Goal: Information Seeking & Learning: Learn about a topic

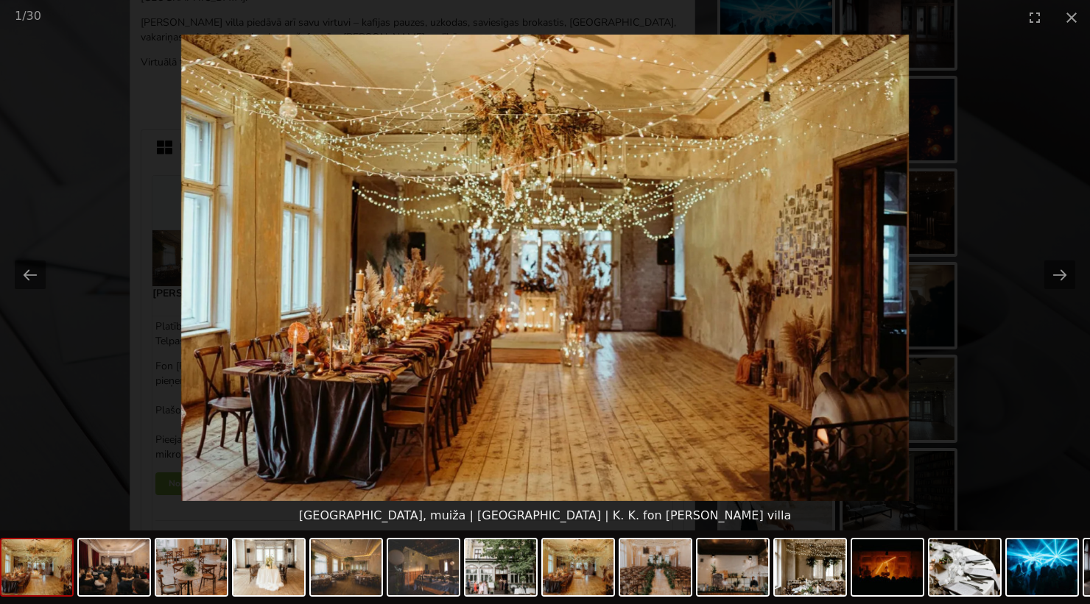
click at [548, 119] on picture at bounding box center [545, 268] width 1090 height 467
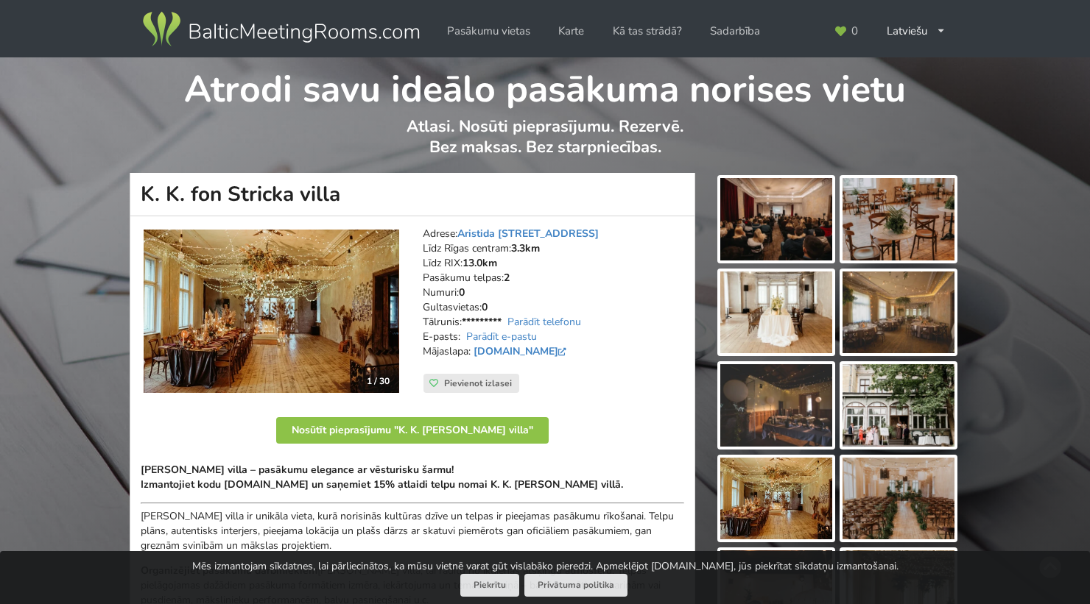
click at [799, 233] on img at bounding box center [776, 219] width 112 height 82
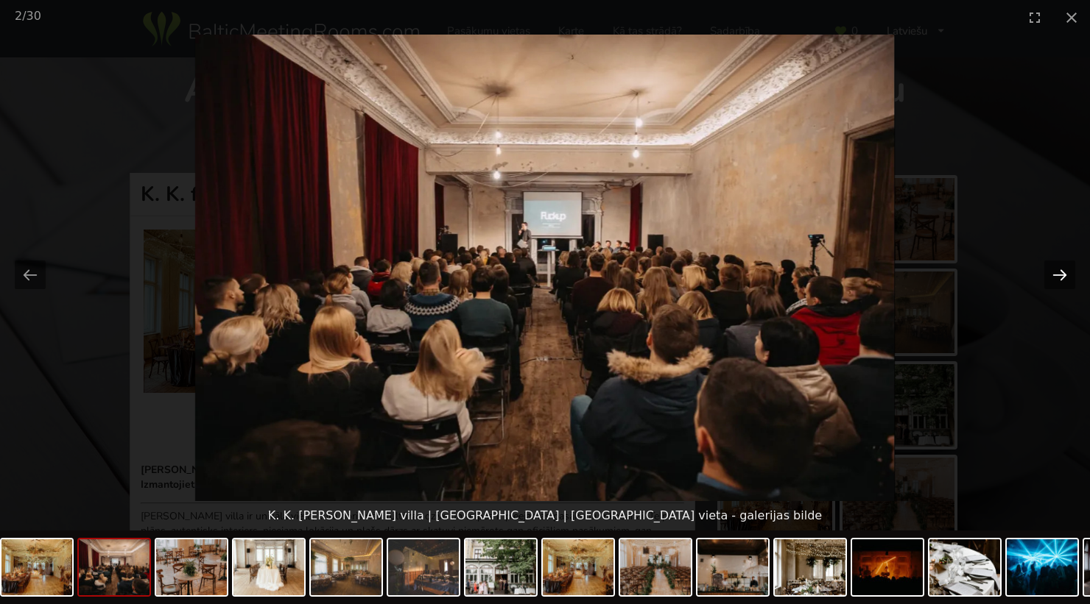
click at [1059, 280] on button "Next slide" at bounding box center [1059, 275] width 31 height 29
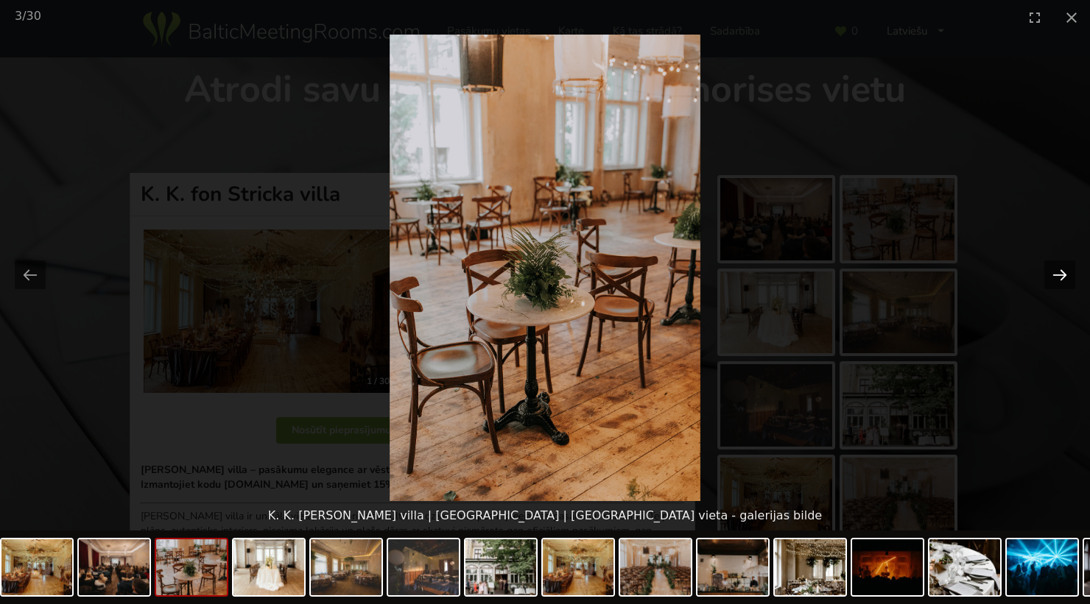
click at [1059, 280] on button "Next slide" at bounding box center [1059, 275] width 31 height 29
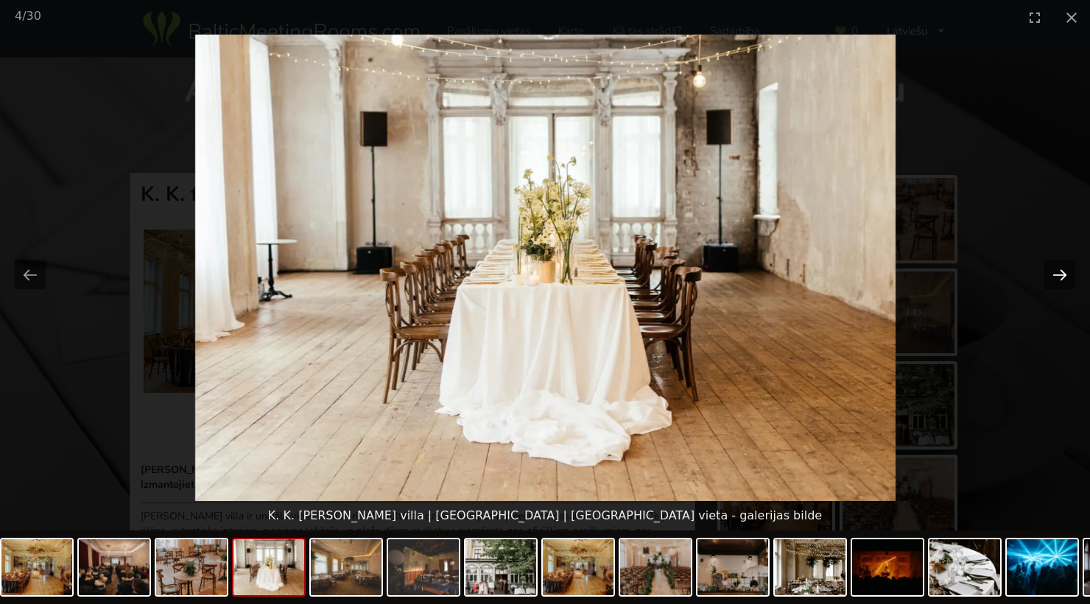
click at [1059, 280] on button "Next slide" at bounding box center [1059, 275] width 31 height 29
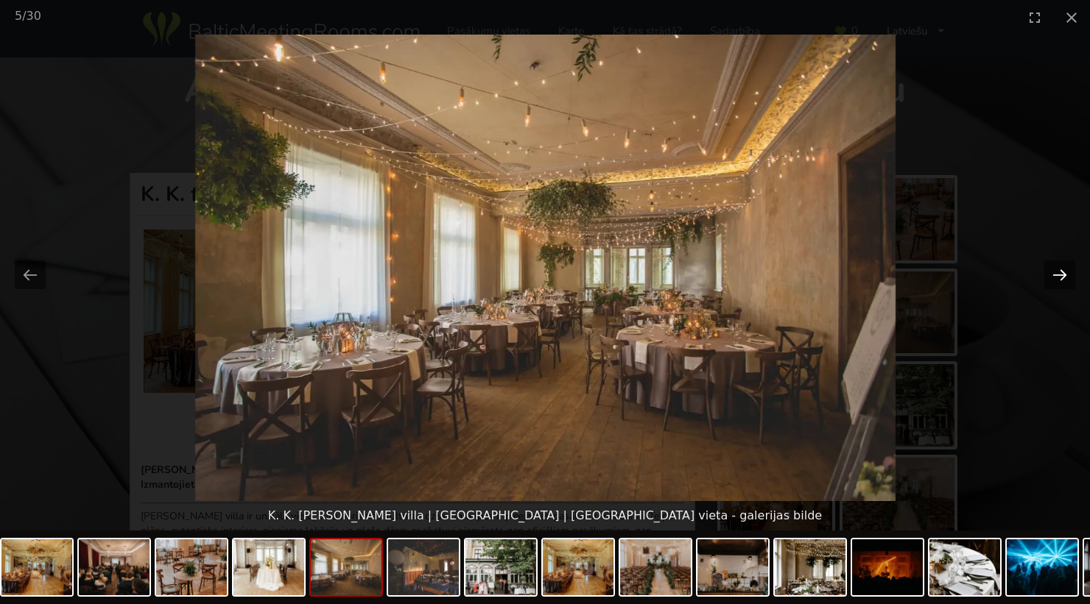
click at [1059, 280] on button "Next slide" at bounding box center [1059, 275] width 31 height 29
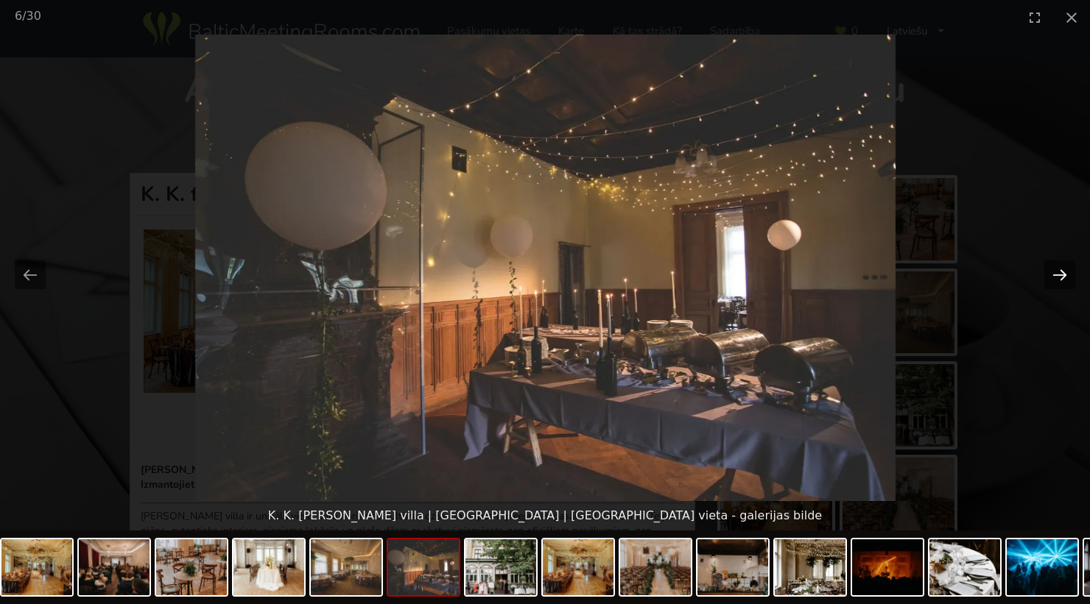
click at [1059, 280] on button "Next slide" at bounding box center [1059, 275] width 31 height 29
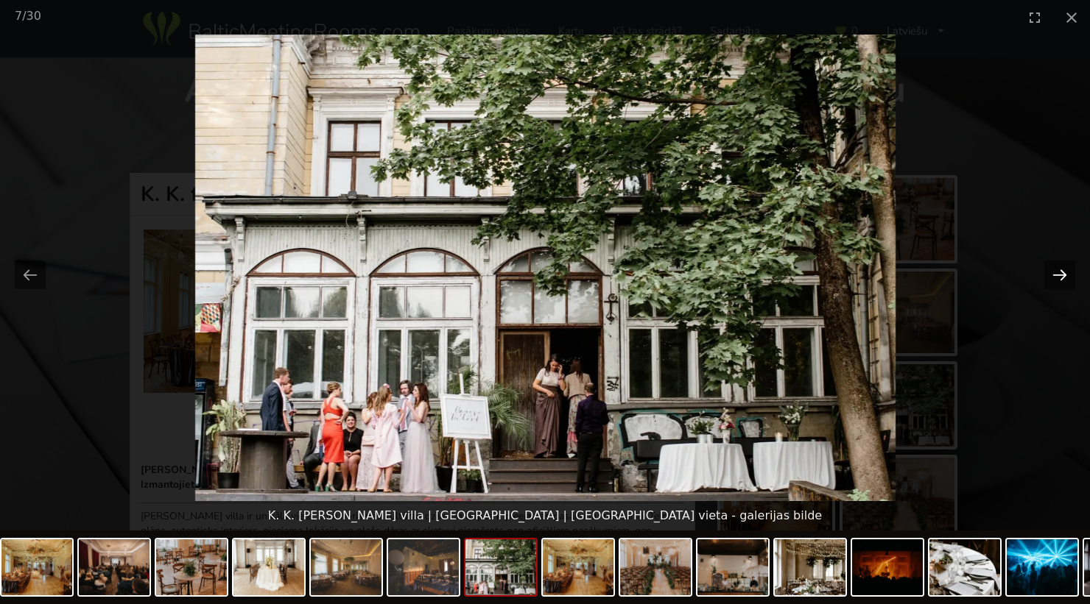
click at [1059, 280] on button "Next slide" at bounding box center [1059, 275] width 31 height 29
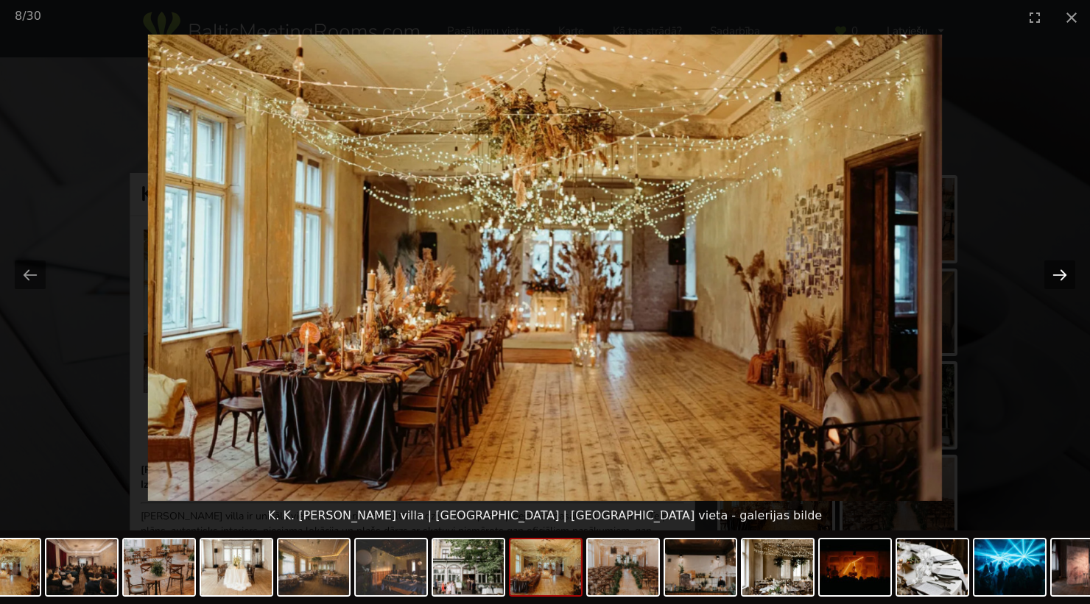
click at [1059, 280] on button "Next slide" at bounding box center [1059, 275] width 31 height 29
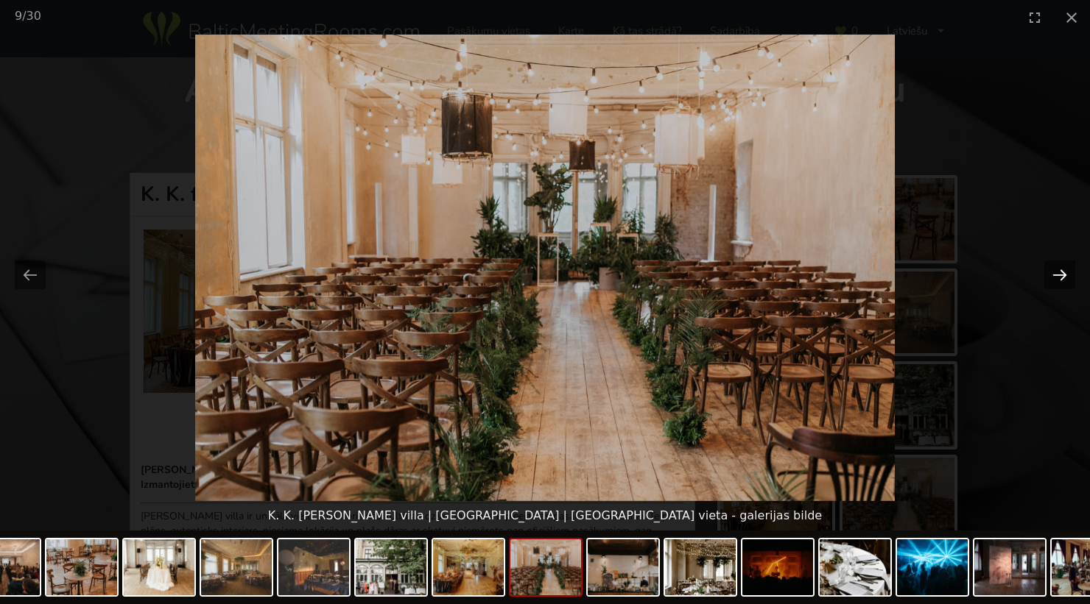
click at [1059, 280] on button "Next slide" at bounding box center [1059, 275] width 31 height 29
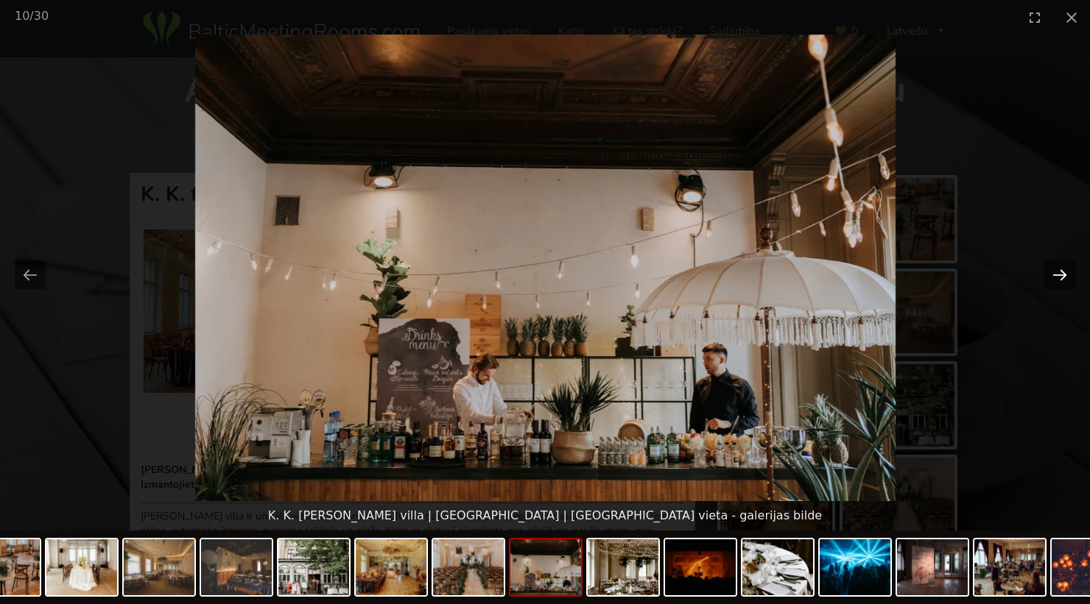
click at [1059, 280] on button "Next slide" at bounding box center [1059, 275] width 31 height 29
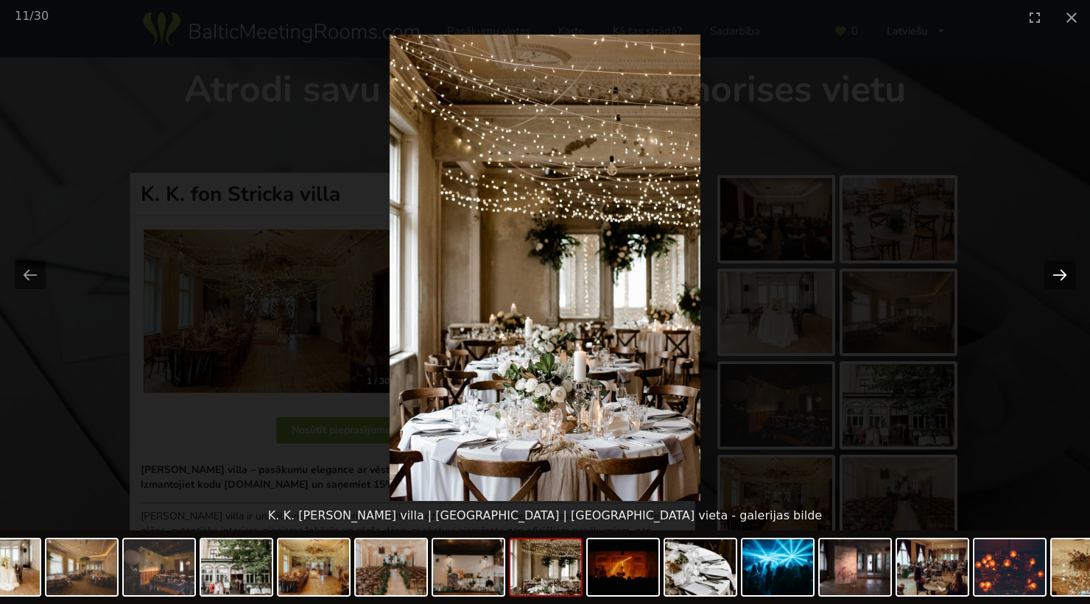
click at [1059, 280] on button "Next slide" at bounding box center [1059, 275] width 31 height 29
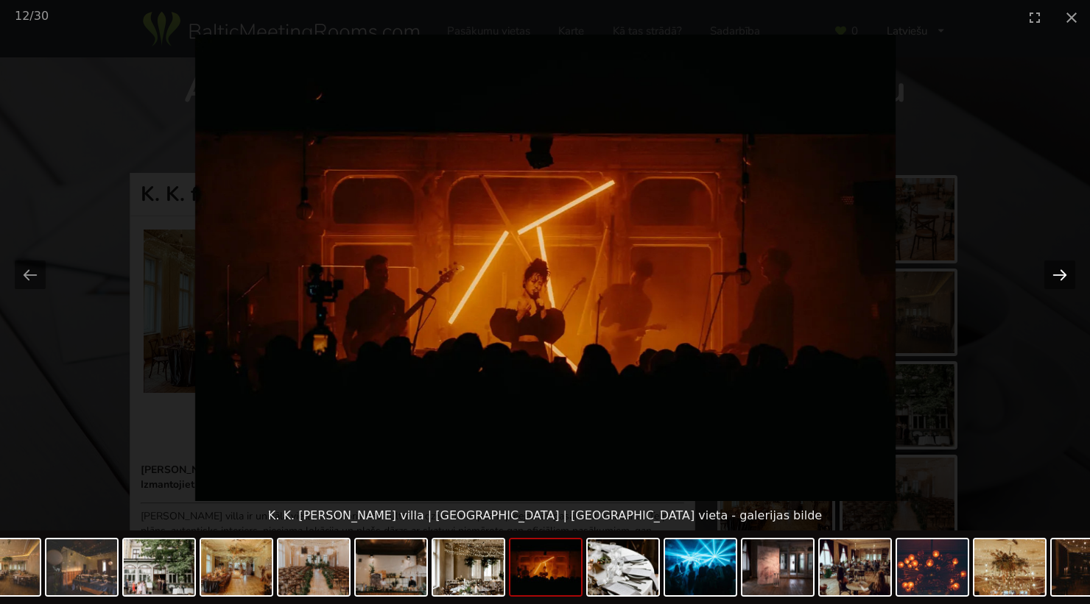
click at [1059, 281] on button "Next slide" at bounding box center [1059, 275] width 31 height 29
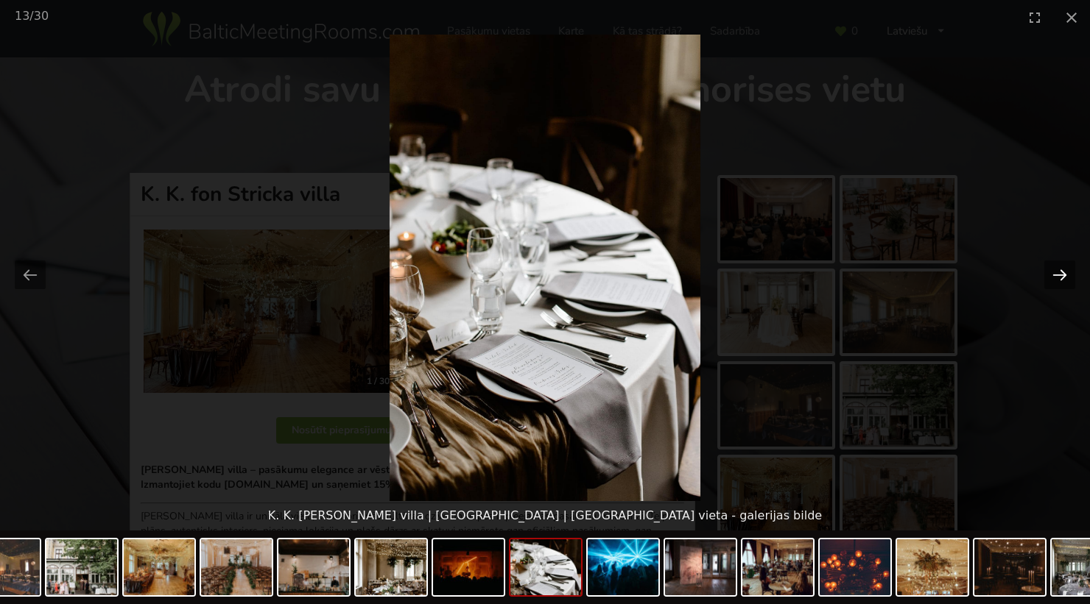
click at [1059, 281] on button "Next slide" at bounding box center [1059, 275] width 31 height 29
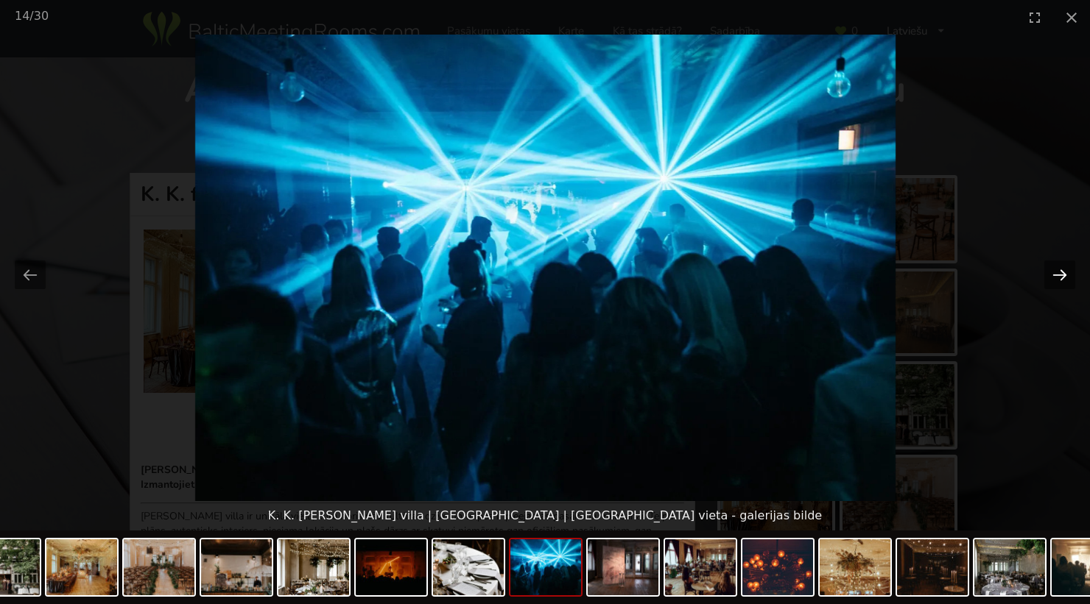
click at [1059, 281] on button "Next slide" at bounding box center [1059, 275] width 31 height 29
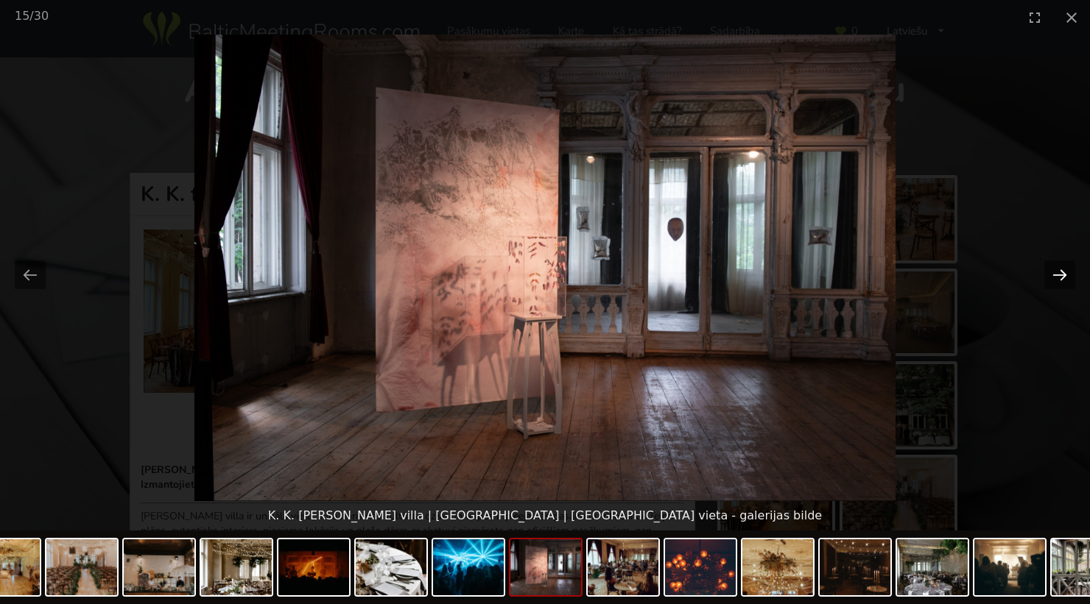
click at [1059, 281] on button "Next slide" at bounding box center [1059, 275] width 31 height 29
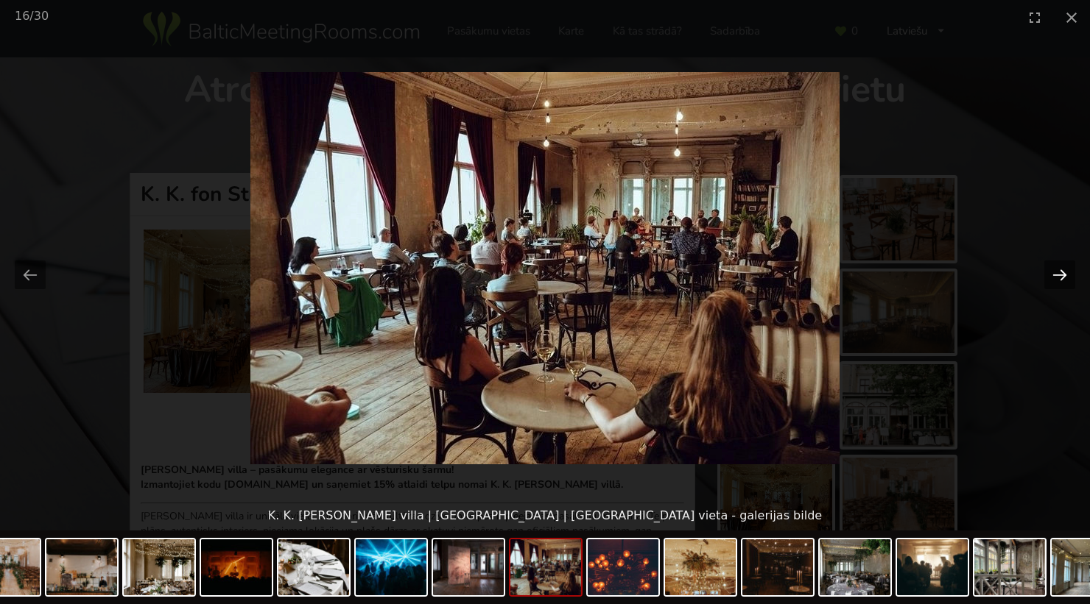
click at [1059, 281] on button "Next slide" at bounding box center [1059, 275] width 31 height 29
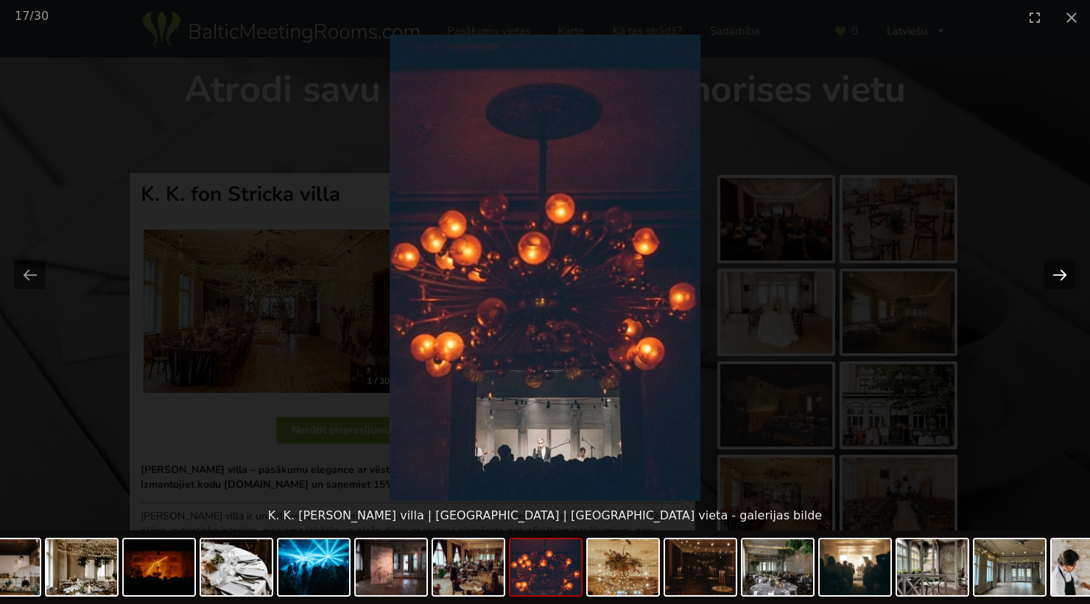
click at [1059, 281] on button "Next slide" at bounding box center [1059, 275] width 31 height 29
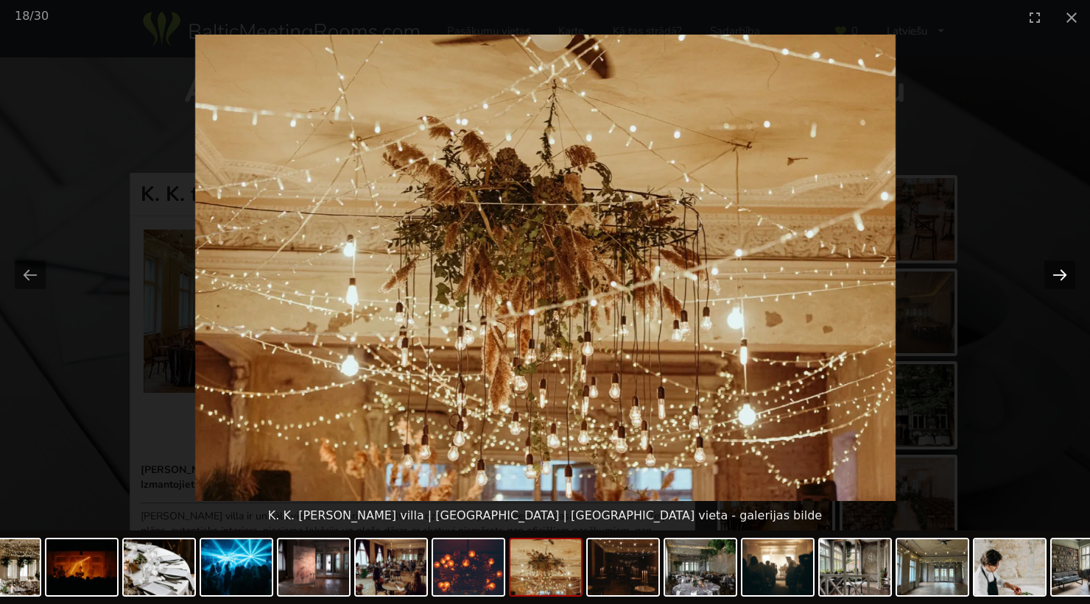
click at [1059, 281] on button "Next slide" at bounding box center [1059, 275] width 31 height 29
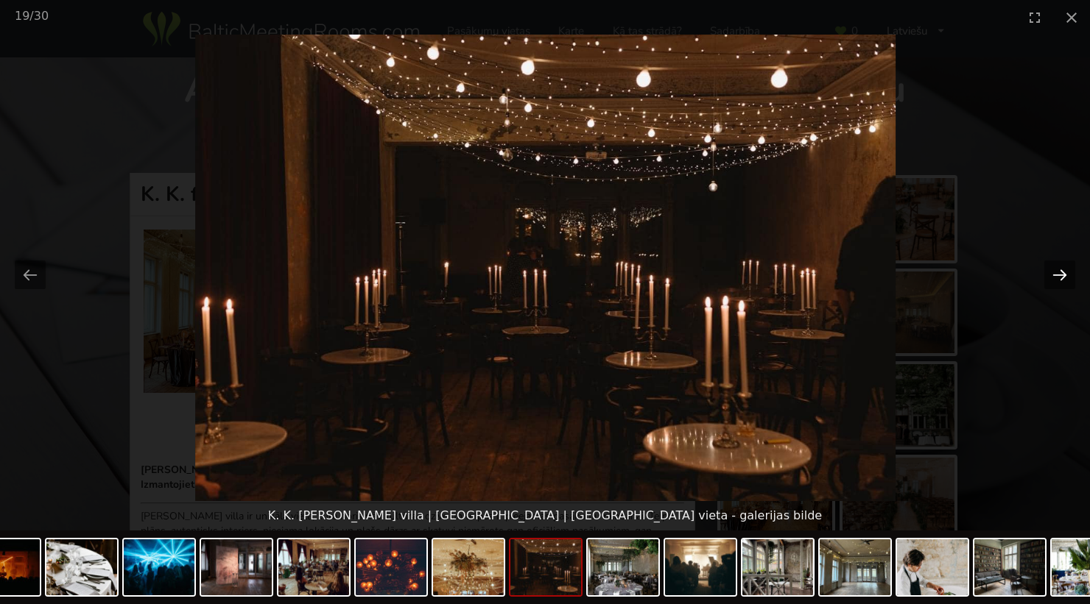
click at [1059, 281] on button "Next slide" at bounding box center [1059, 275] width 31 height 29
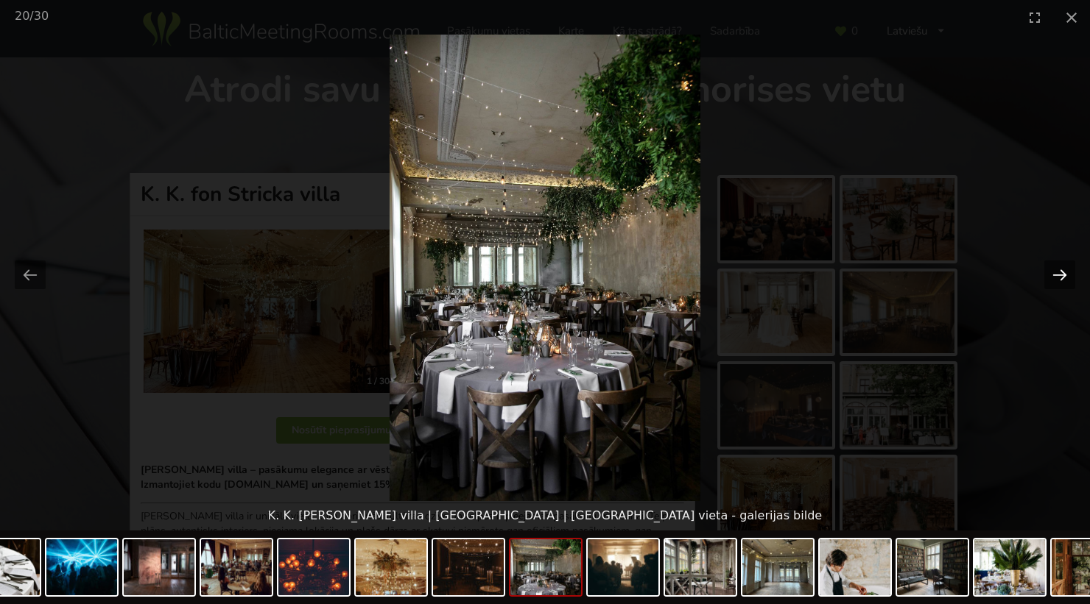
click at [1059, 281] on button "Next slide" at bounding box center [1059, 275] width 31 height 29
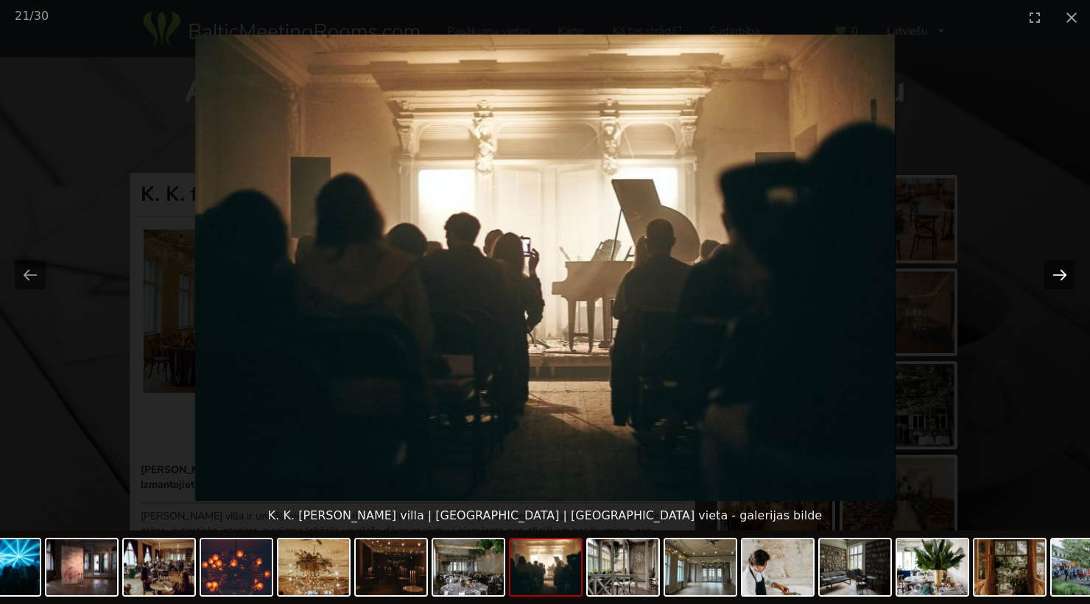
click at [1059, 281] on button "Next slide" at bounding box center [1059, 275] width 31 height 29
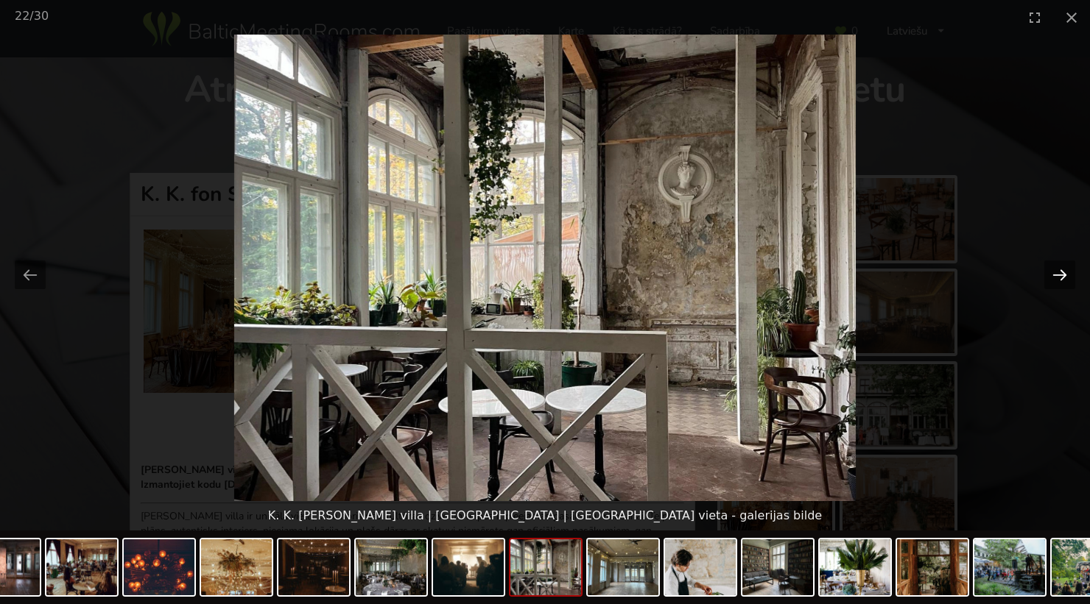
click at [1059, 281] on button "Next slide" at bounding box center [1059, 275] width 31 height 29
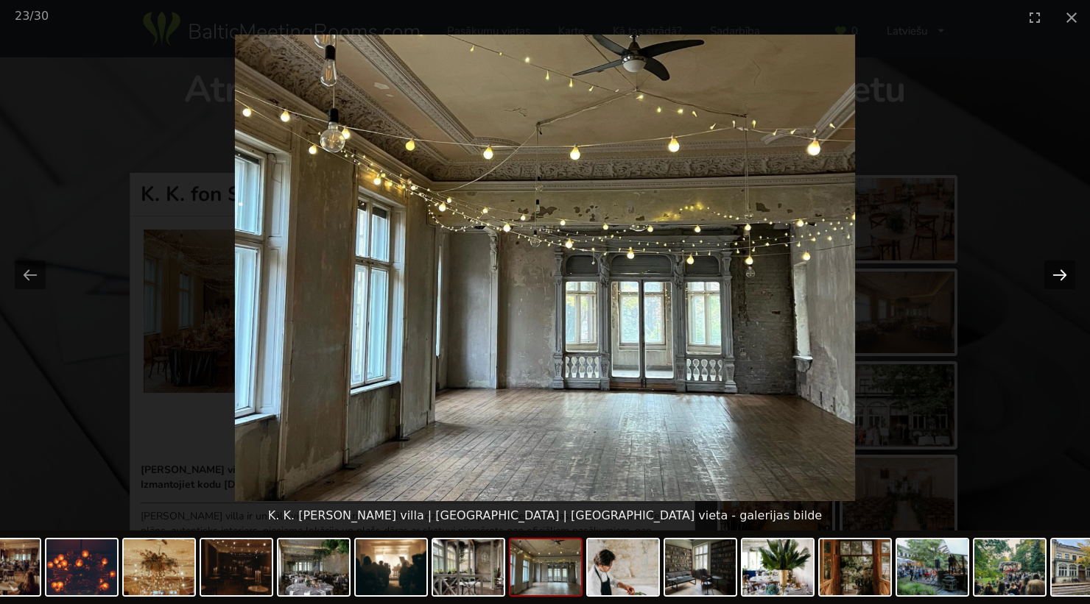
click at [1059, 281] on button "Next slide" at bounding box center [1059, 275] width 31 height 29
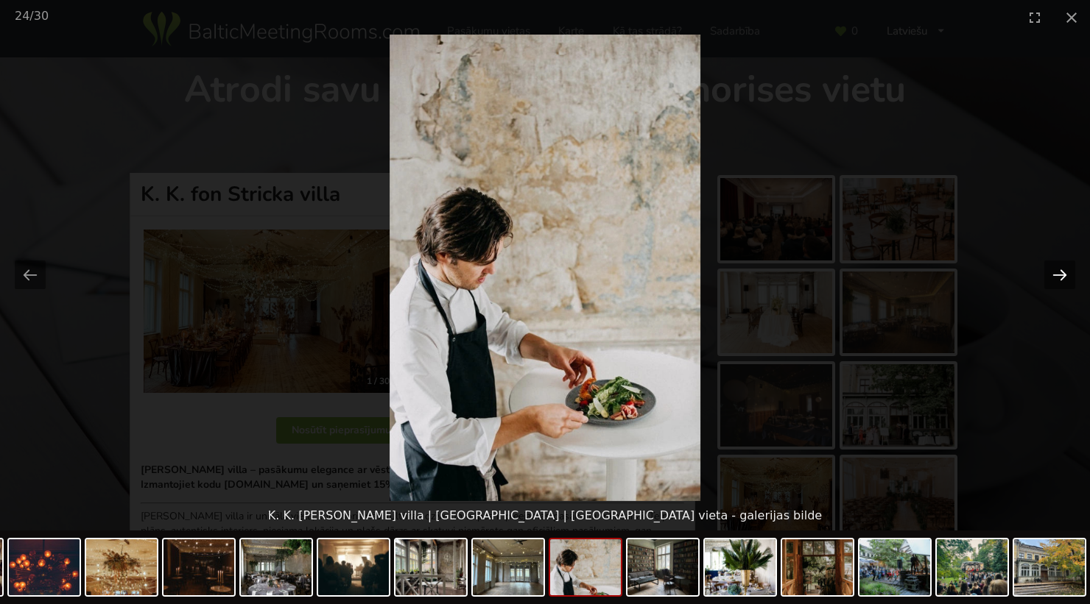
click at [1059, 281] on button "Next slide" at bounding box center [1059, 275] width 31 height 29
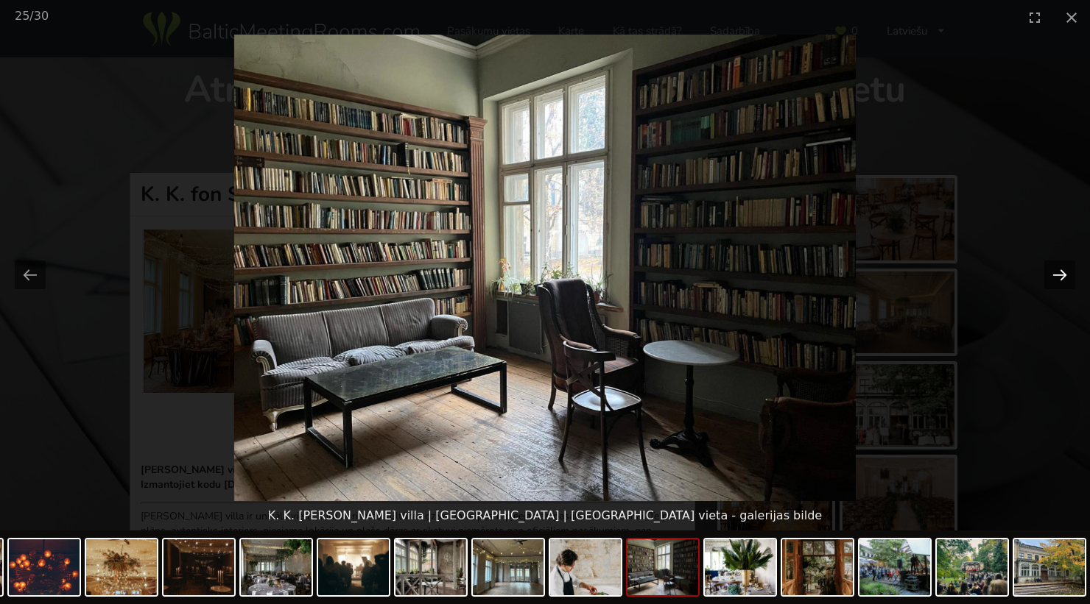
click at [1059, 281] on button "Next slide" at bounding box center [1059, 275] width 31 height 29
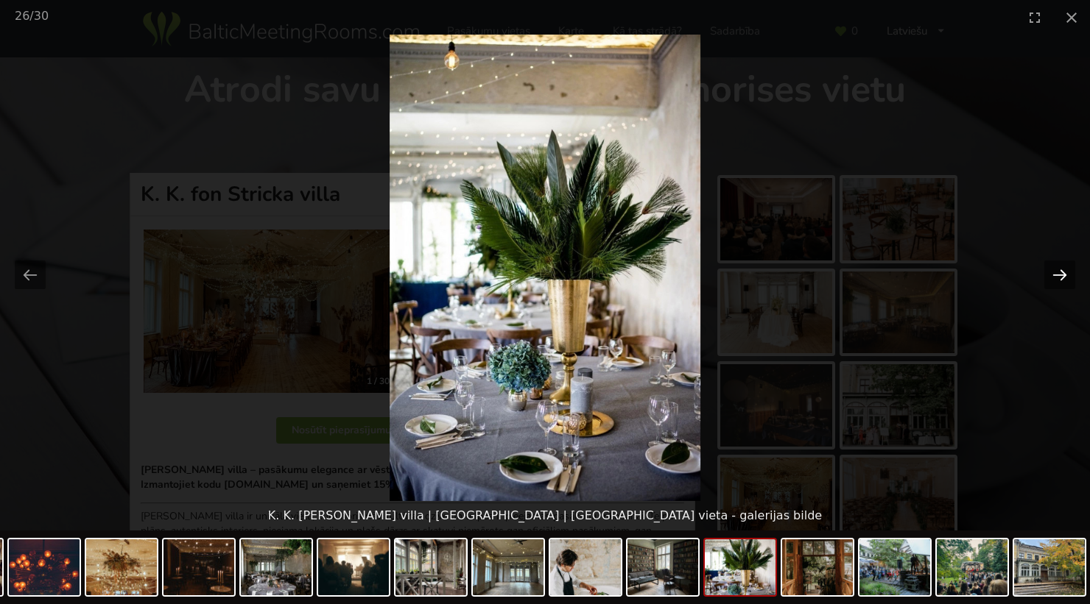
click at [1059, 281] on button "Next slide" at bounding box center [1059, 275] width 31 height 29
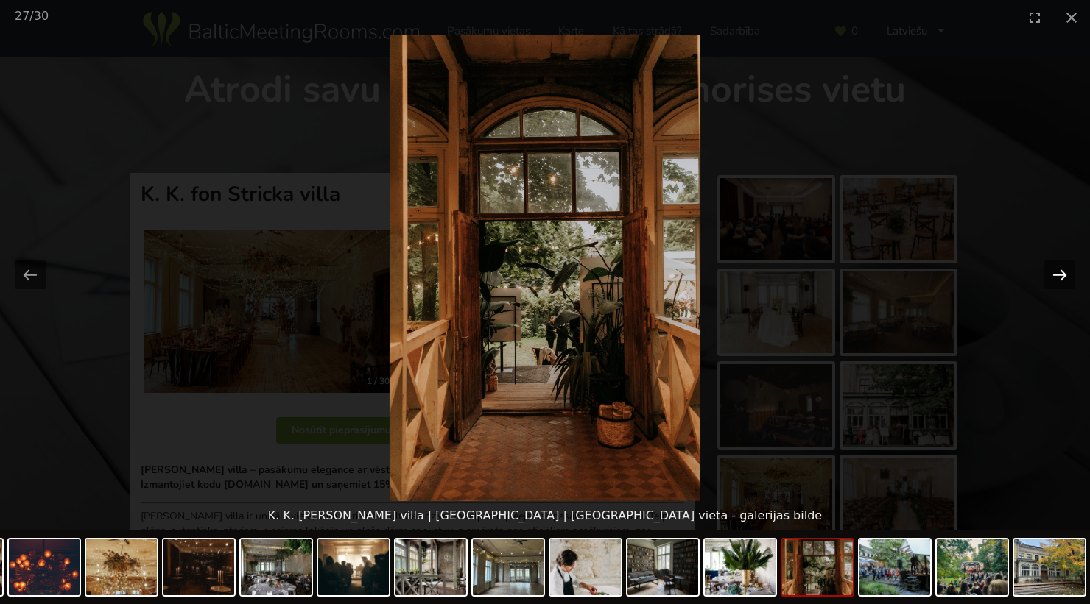
click at [1059, 281] on button "Next slide" at bounding box center [1059, 275] width 31 height 29
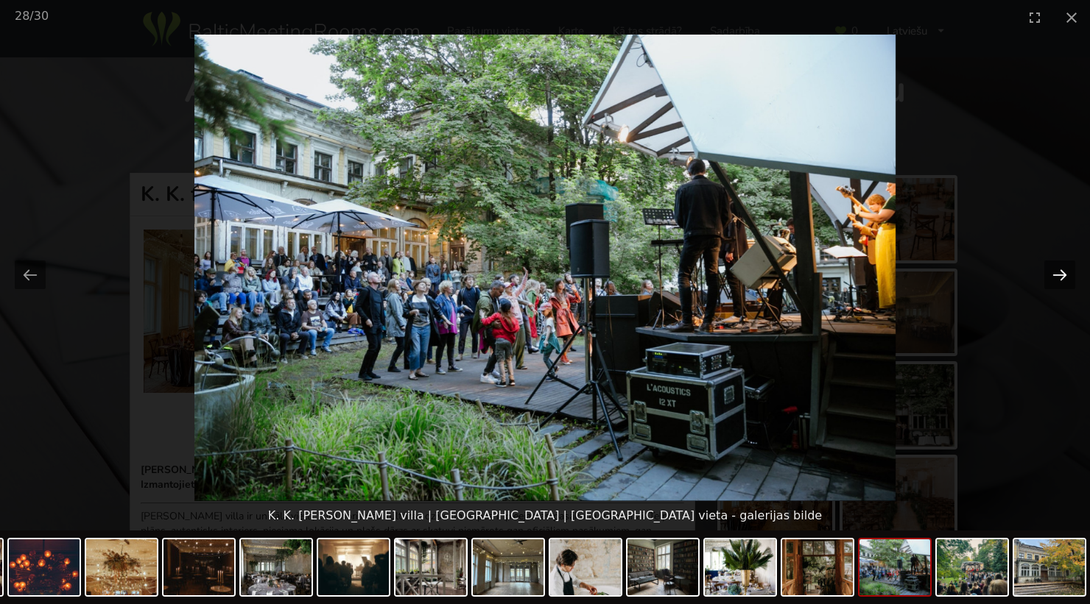
click at [1059, 281] on button "Next slide" at bounding box center [1059, 275] width 31 height 29
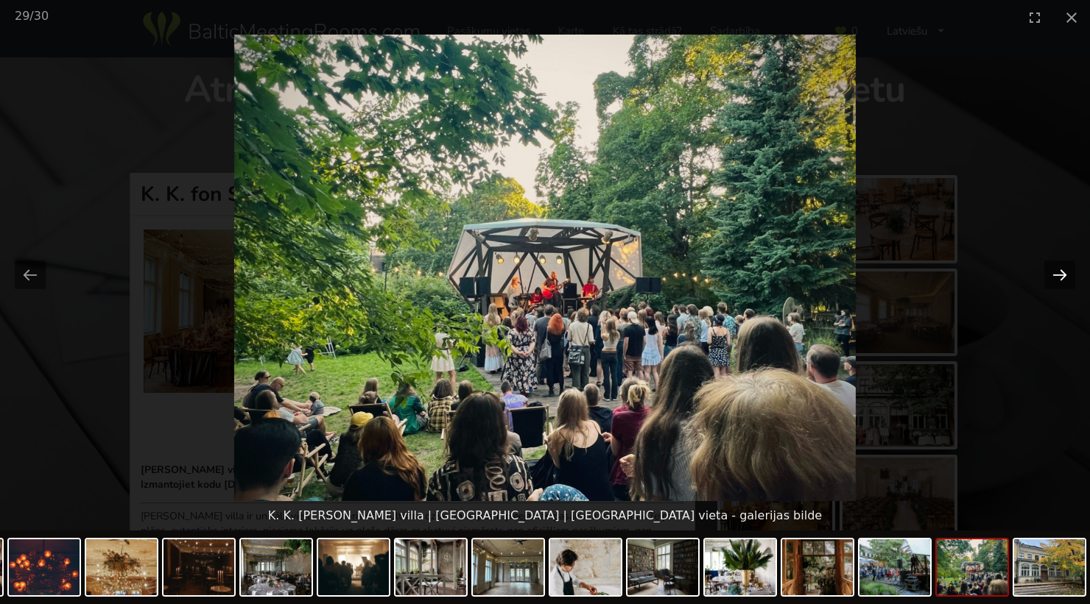
click at [1059, 281] on button "Next slide" at bounding box center [1059, 275] width 31 height 29
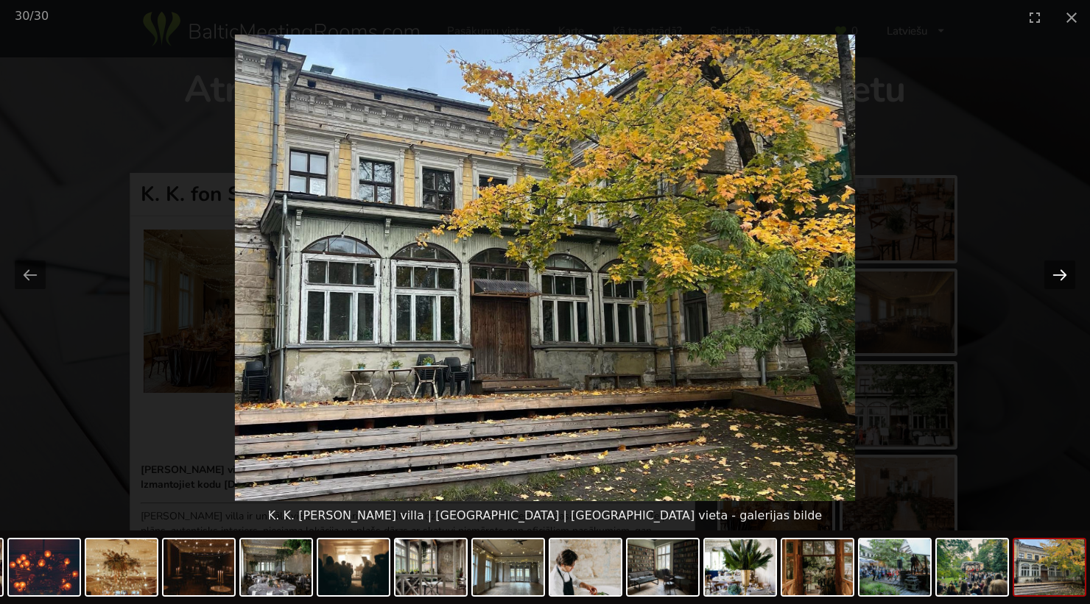
click at [1059, 281] on button "Next slide" at bounding box center [1059, 275] width 31 height 29
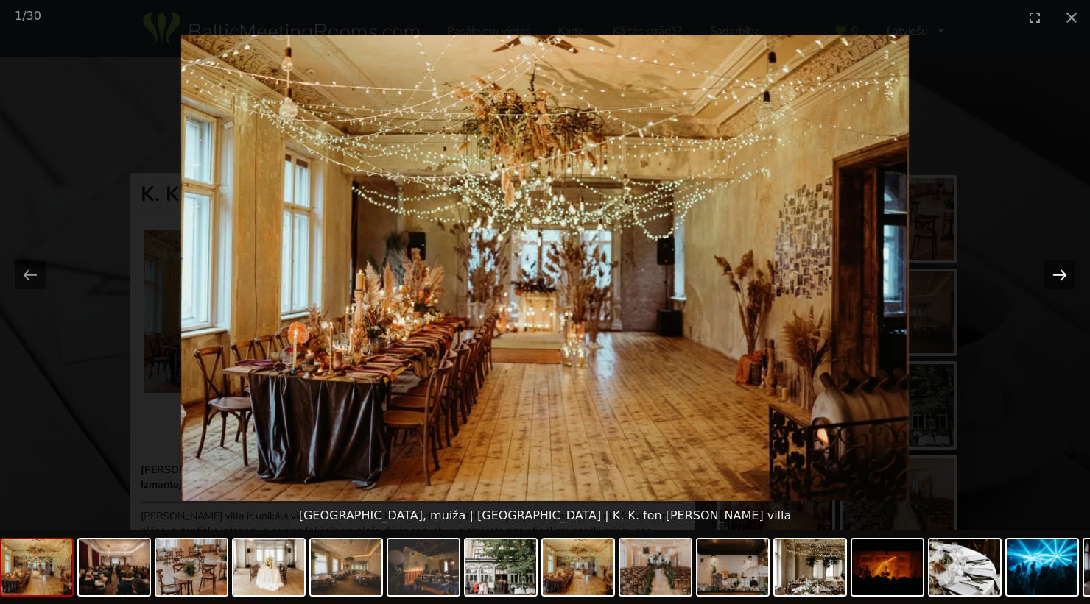
click at [1059, 281] on button "Next slide" at bounding box center [1059, 275] width 31 height 29
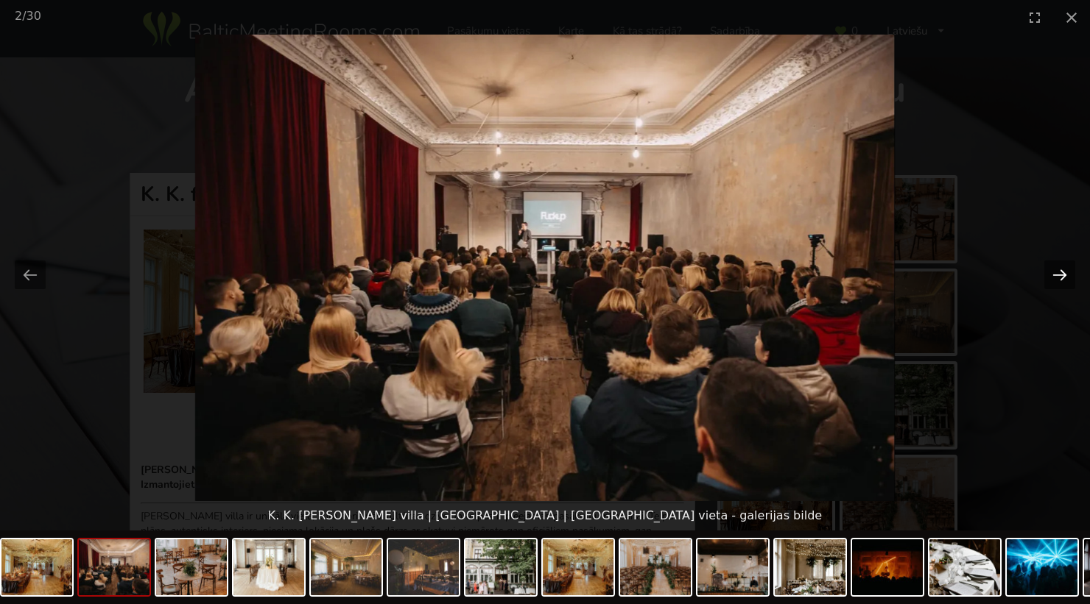
click at [1059, 281] on button "Next slide" at bounding box center [1059, 275] width 31 height 29
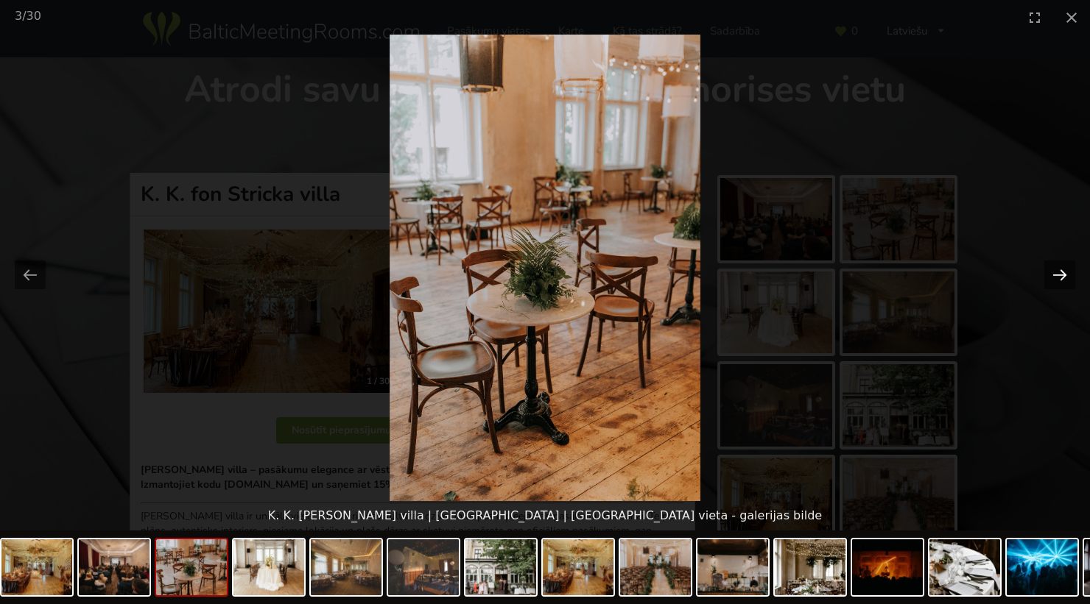
click at [1059, 281] on button "Next slide" at bounding box center [1059, 275] width 31 height 29
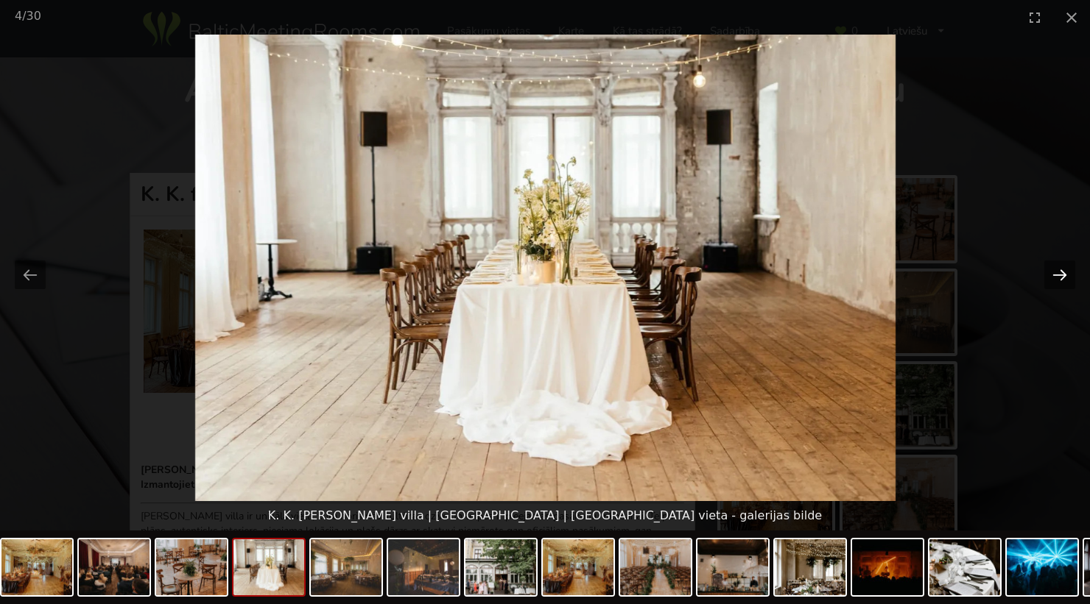
click at [1059, 281] on button "Next slide" at bounding box center [1059, 275] width 31 height 29
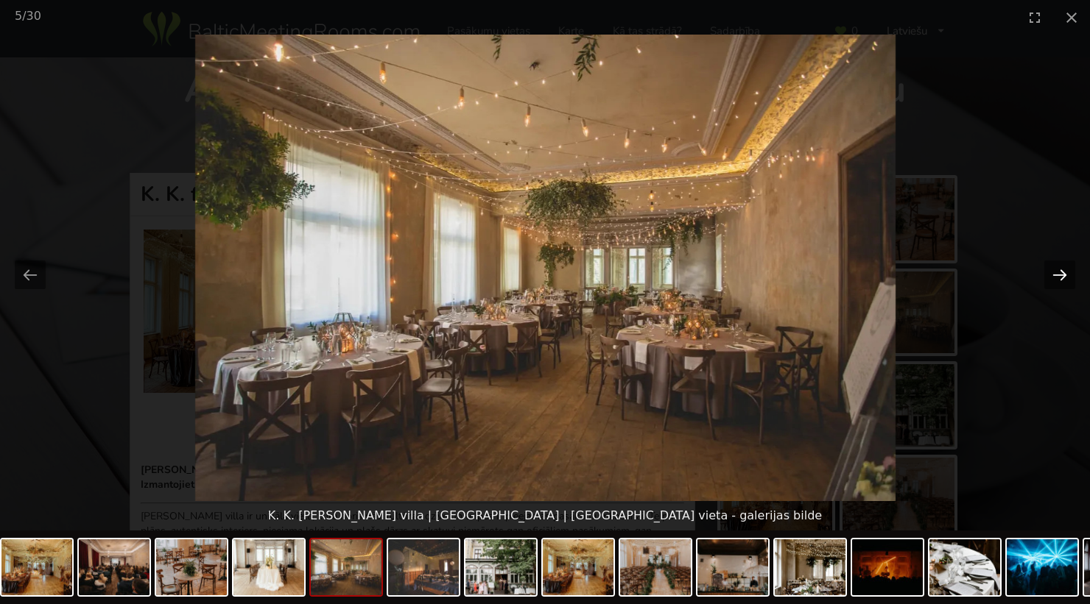
click at [1065, 272] on button "Next slide" at bounding box center [1059, 275] width 31 height 29
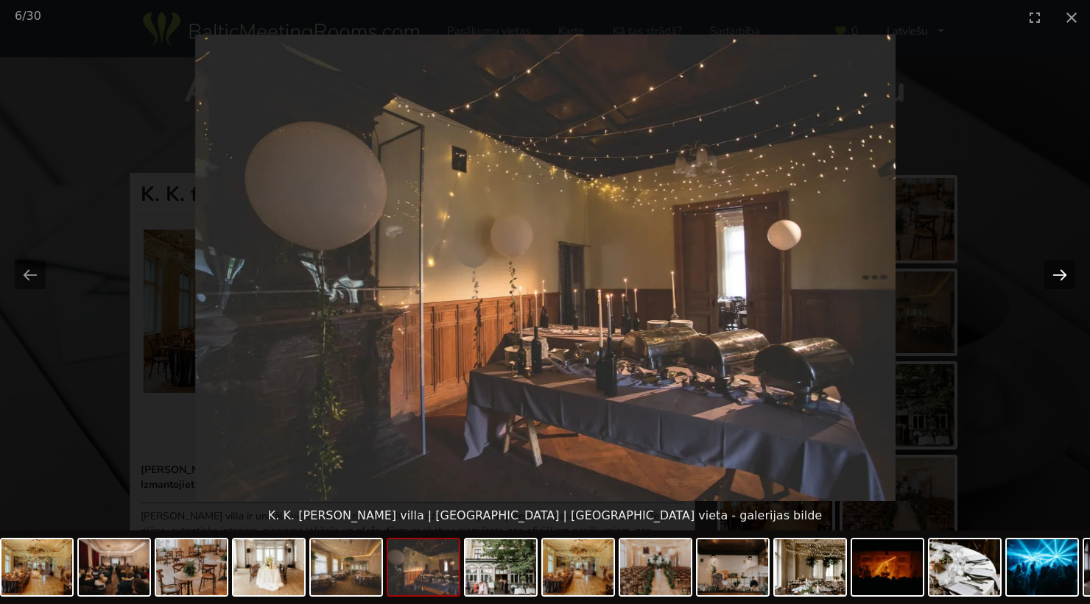
click at [1065, 272] on button "Next slide" at bounding box center [1059, 275] width 31 height 29
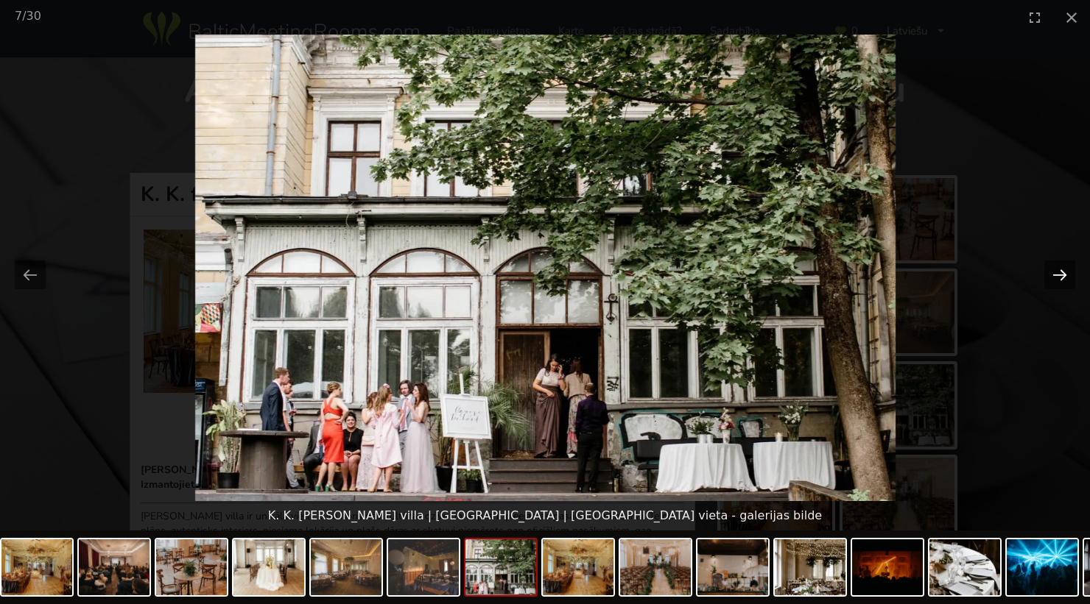
click at [1065, 272] on button "Next slide" at bounding box center [1059, 275] width 31 height 29
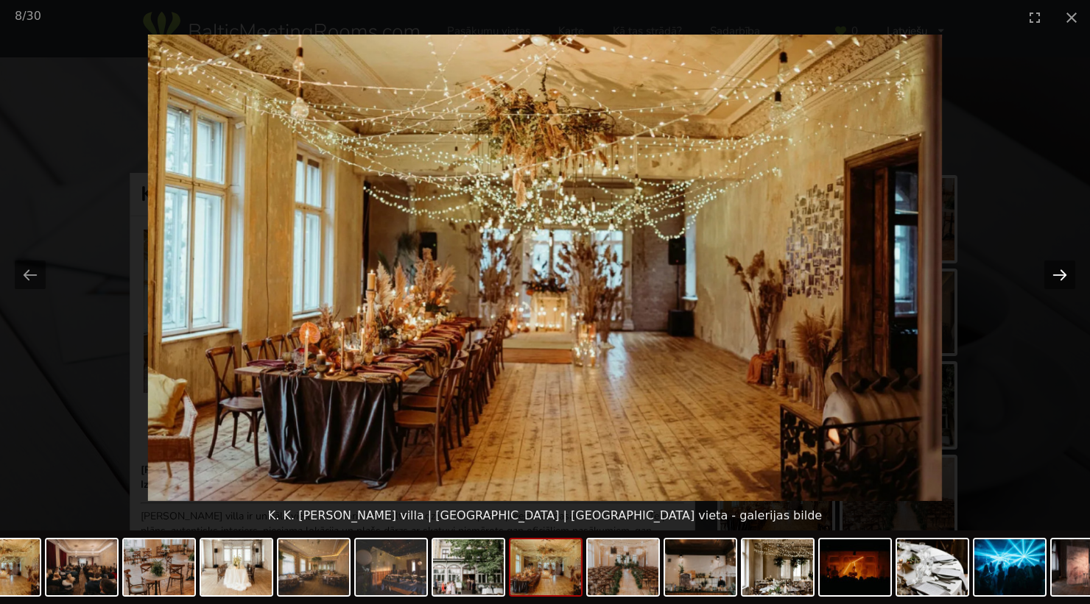
click at [1065, 272] on button "Next slide" at bounding box center [1059, 275] width 31 height 29
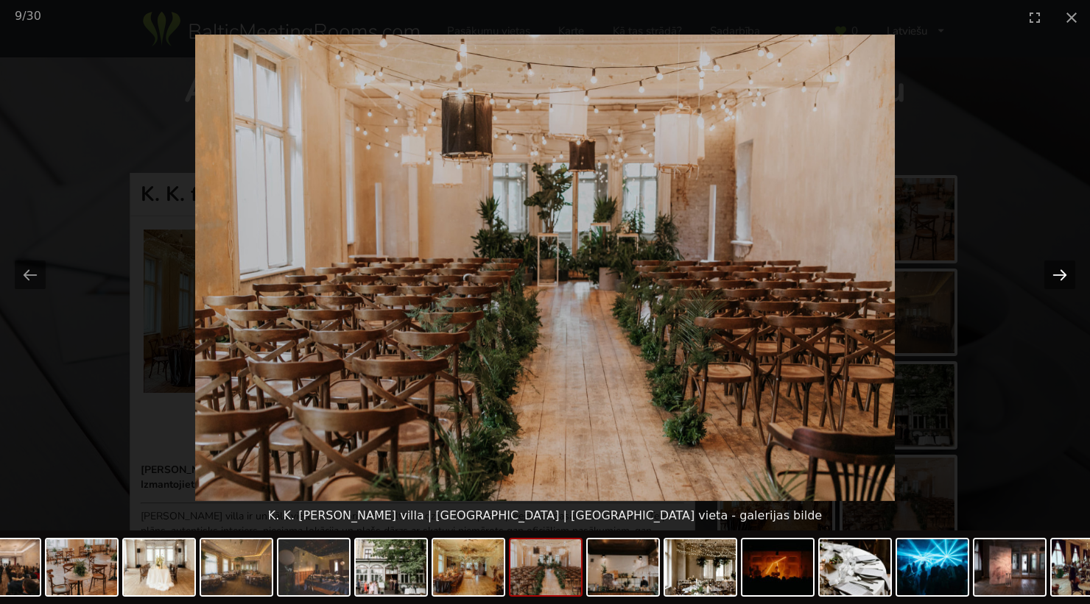
click at [1065, 272] on button "Next slide" at bounding box center [1059, 275] width 31 height 29
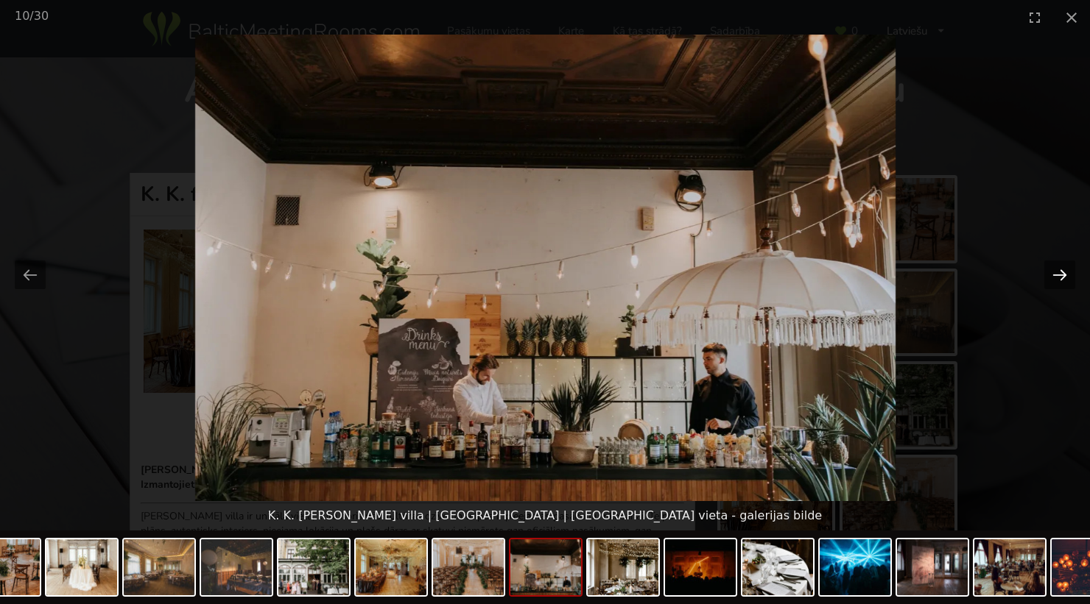
click at [1065, 272] on button "Next slide" at bounding box center [1059, 275] width 31 height 29
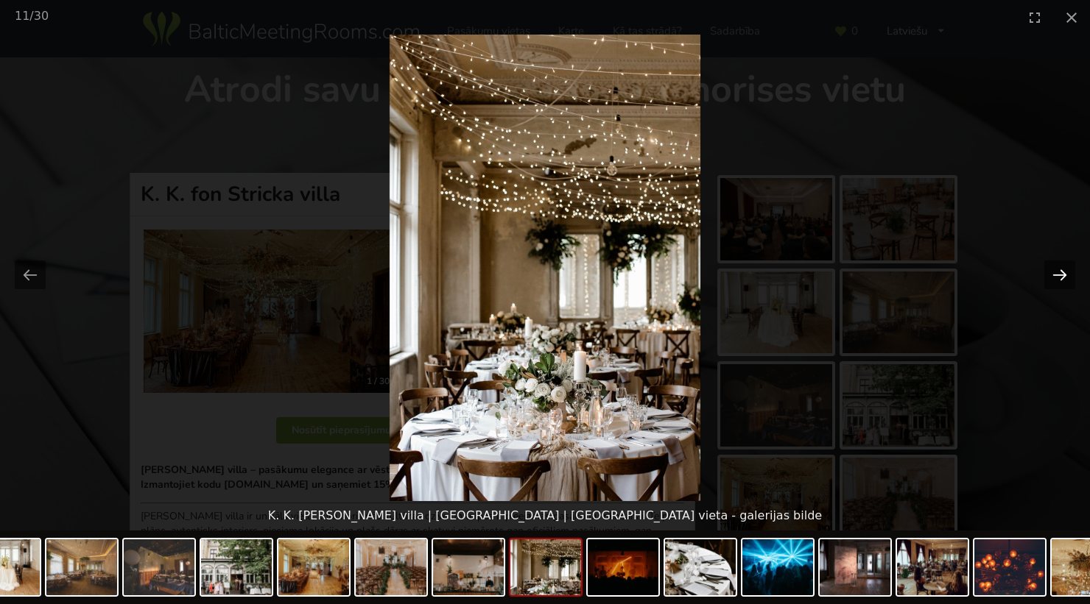
click at [1065, 272] on button "Next slide" at bounding box center [1059, 275] width 31 height 29
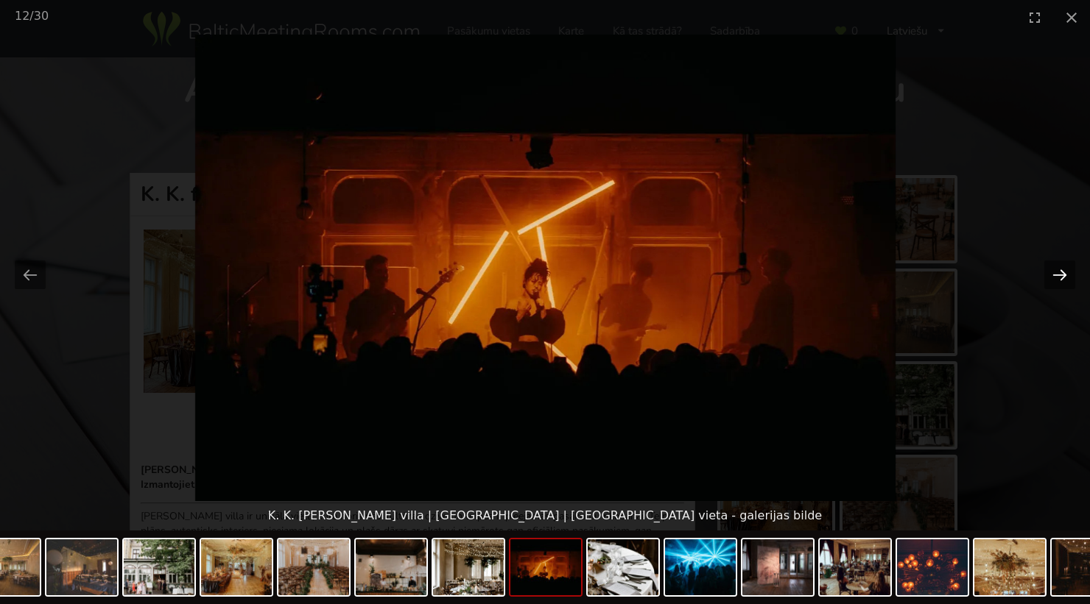
click at [1065, 272] on button "Next slide" at bounding box center [1059, 275] width 31 height 29
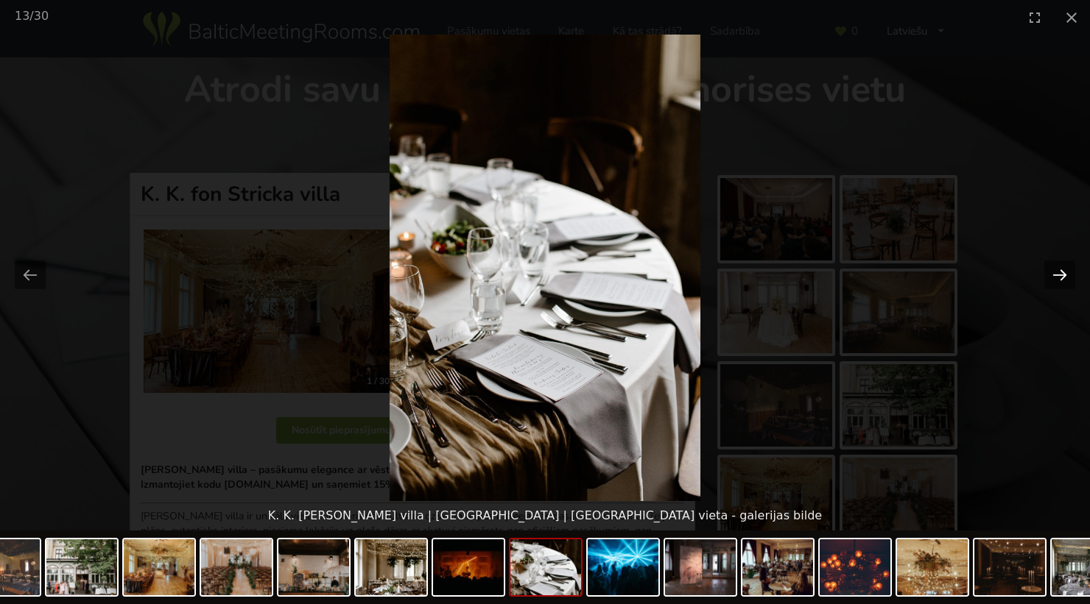
click at [1065, 272] on button "Next slide" at bounding box center [1059, 275] width 31 height 29
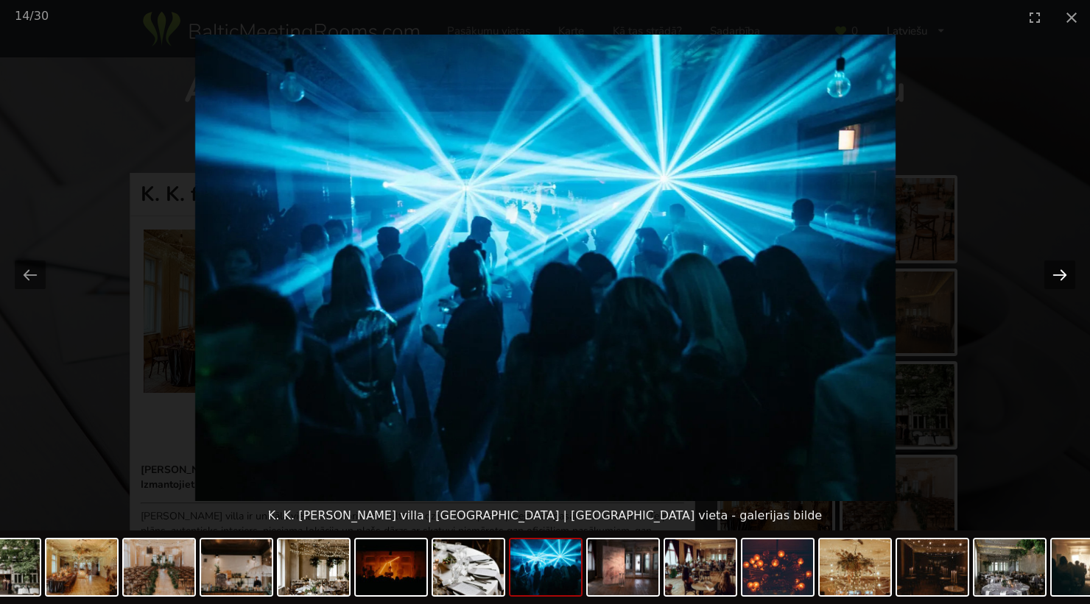
click at [1065, 272] on button "Next slide" at bounding box center [1059, 275] width 31 height 29
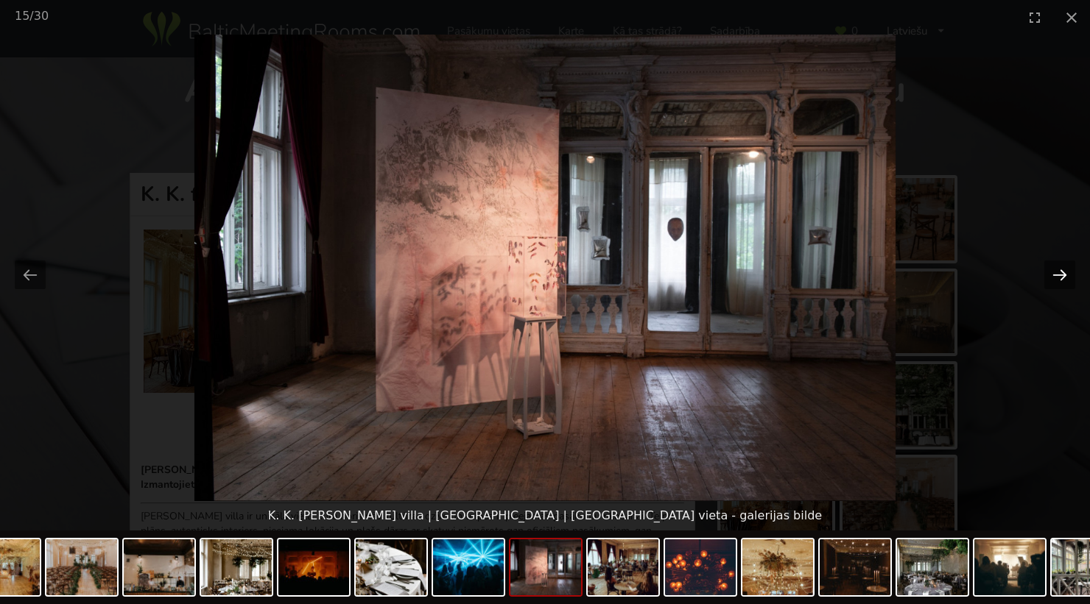
click at [1065, 272] on button "Next slide" at bounding box center [1059, 275] width 31 height 29
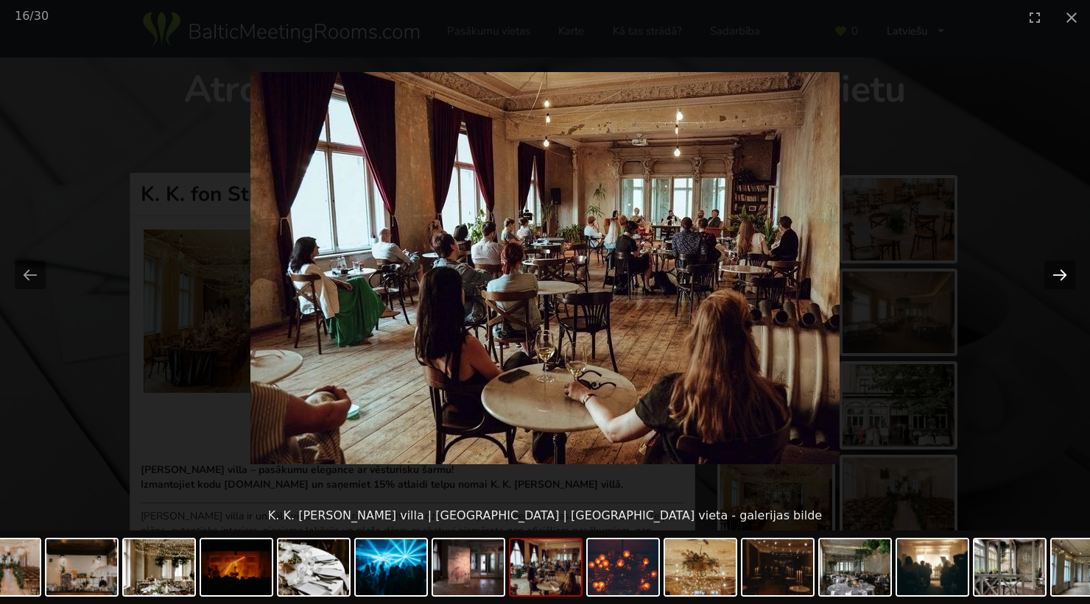
click at [1065, 272] on button "Next slide" at bounding box center [1059, 275] width 31 height 29
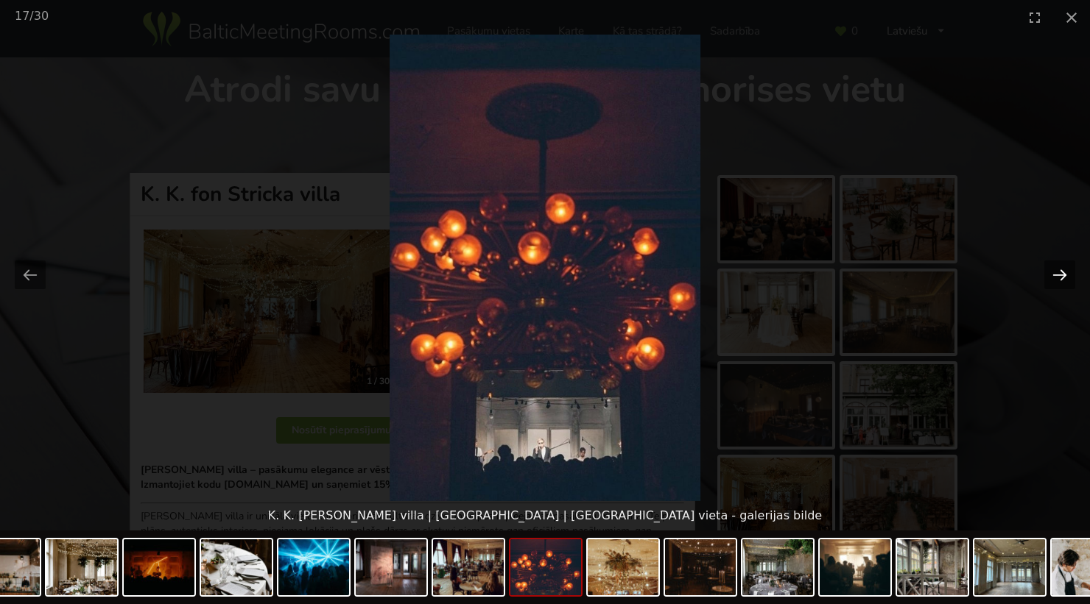
click at [1065, 272] on button "Next slide" at bounding box center [1059, 275] width 31 height 29
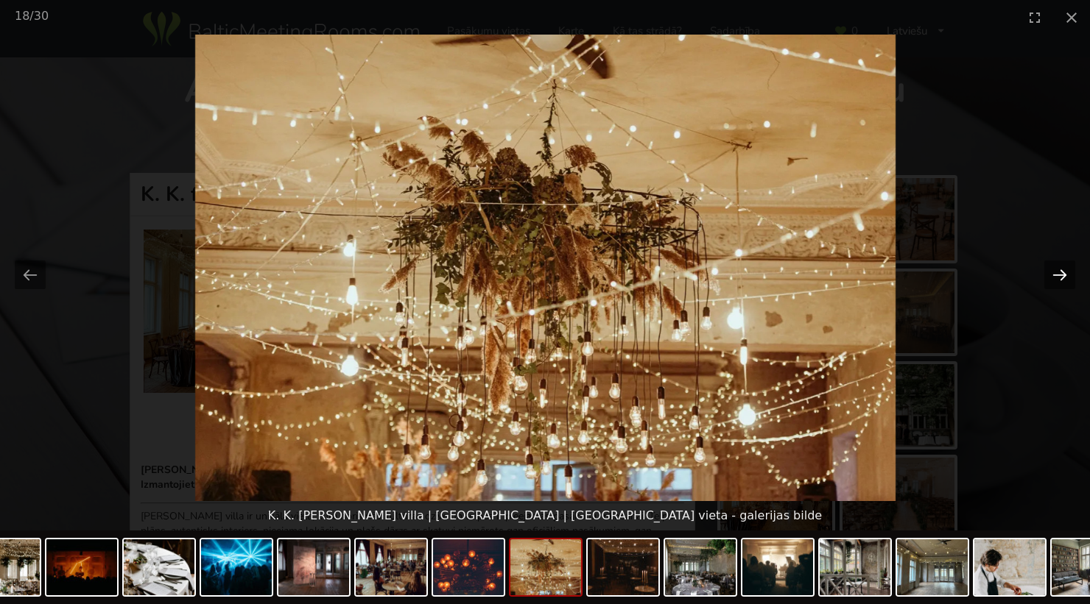
click at [1065, 272] on button "Next slide" at bounding box center [1059, 275] width 31 height 29
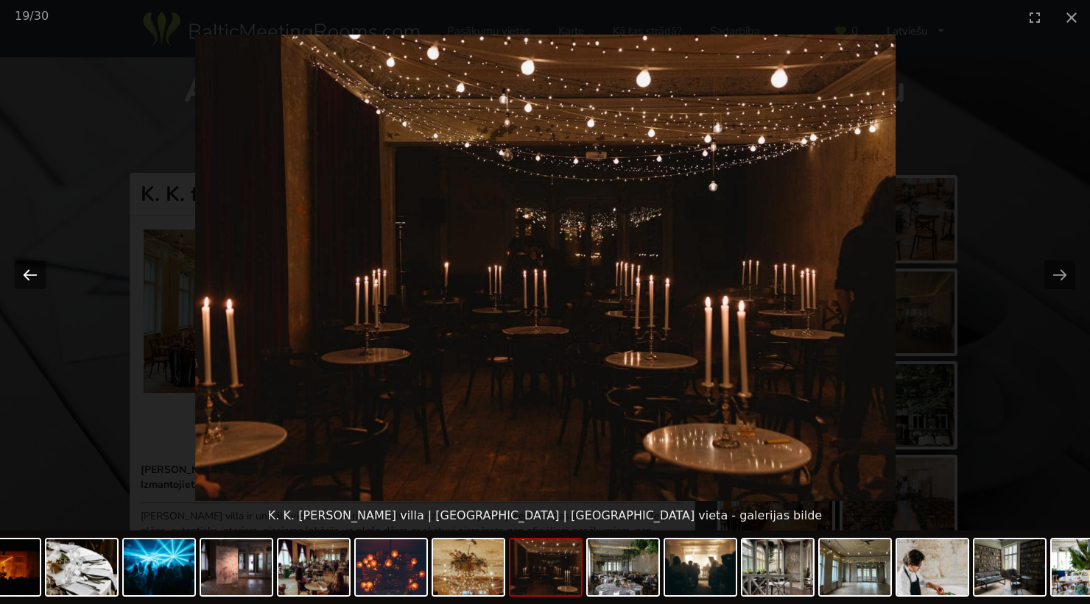
click at [32, 273] on button "Previous slide" at bounding box center [30, 275] width 31 height 29
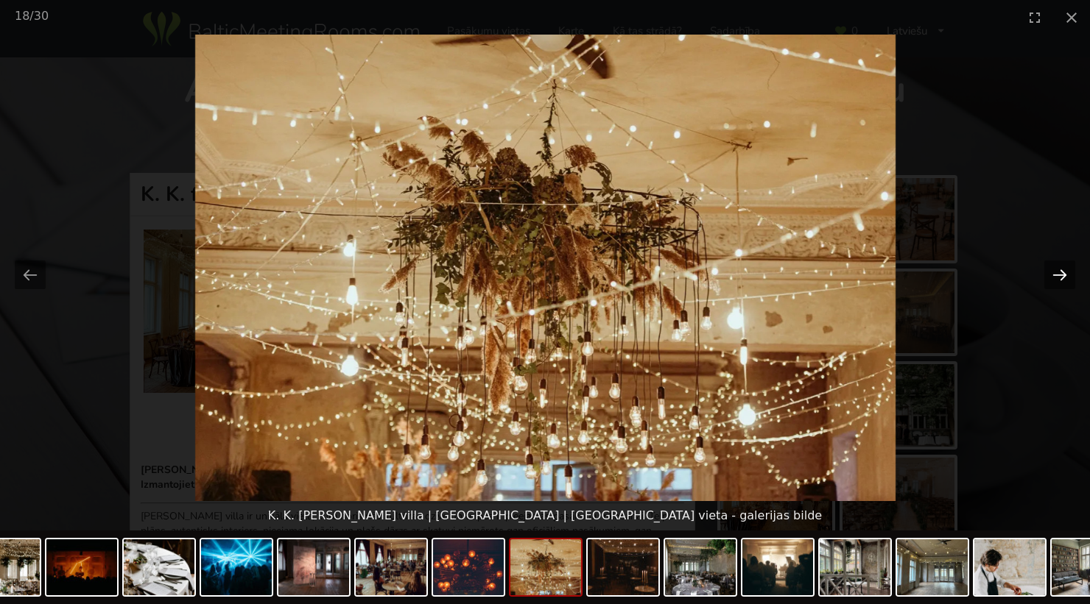
click at [1055, 275] on button "Next slide" at bounding box center [1059, 275] width 31 height 29
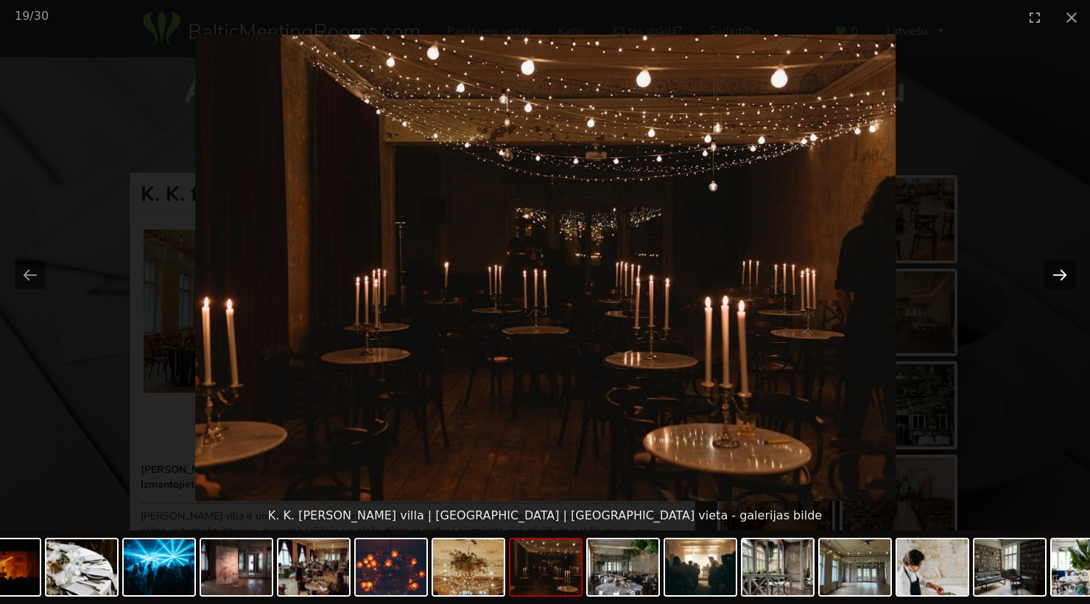
click at [1055, 275] on button "Next slide" at bounding box center [1059, 275] width 31 height 29
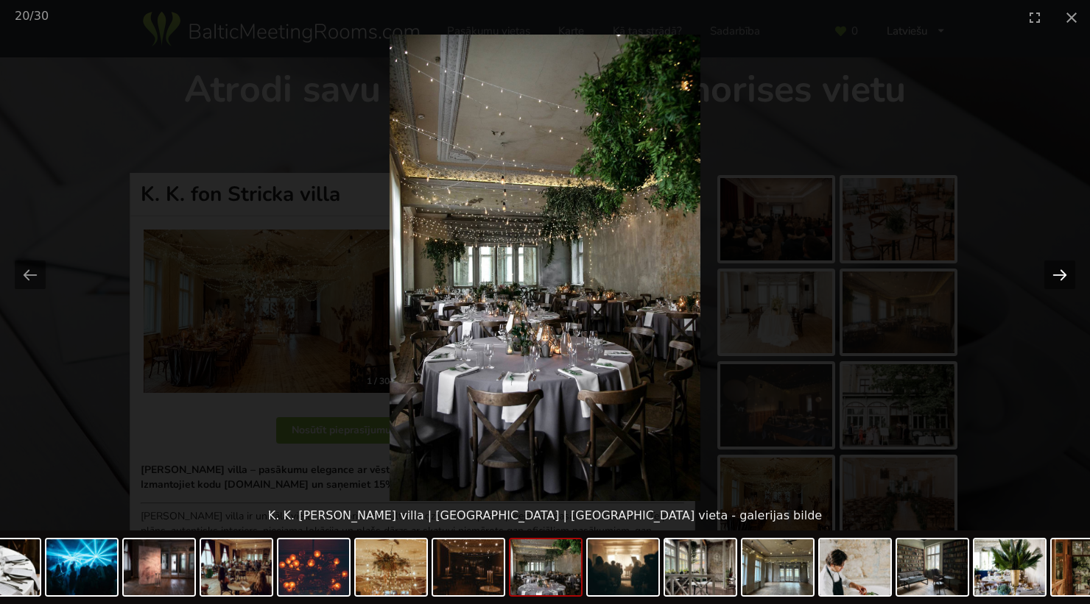
click at [1063, 278] on button "Next slide" at bounding box center [1059, 275] width 31 height 29
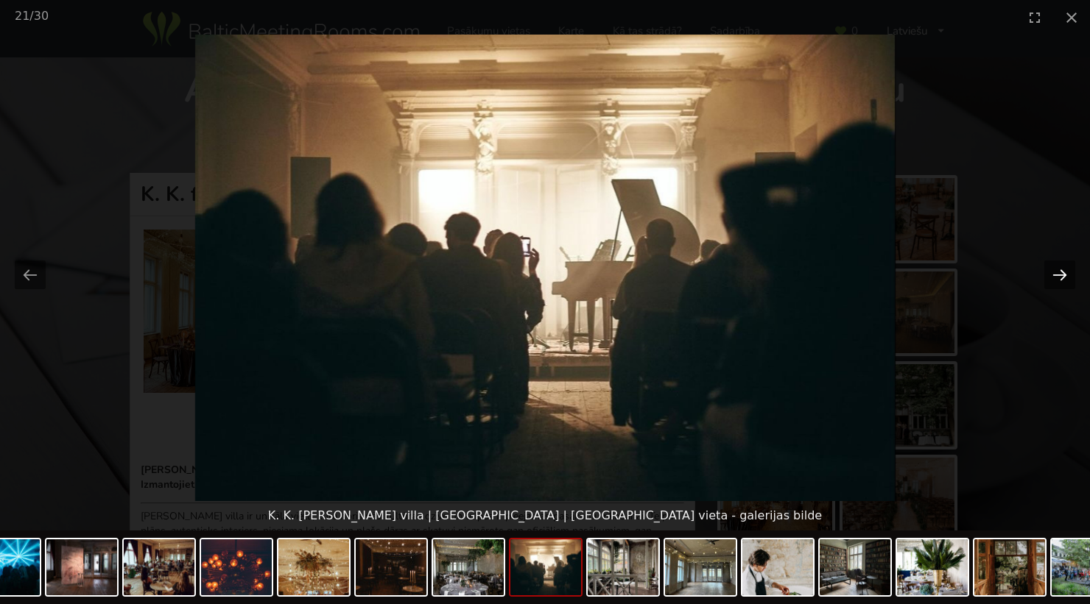
click at [1063, 278] on button "Next slide" at bounding box center [1059, 275] width 31 height 29
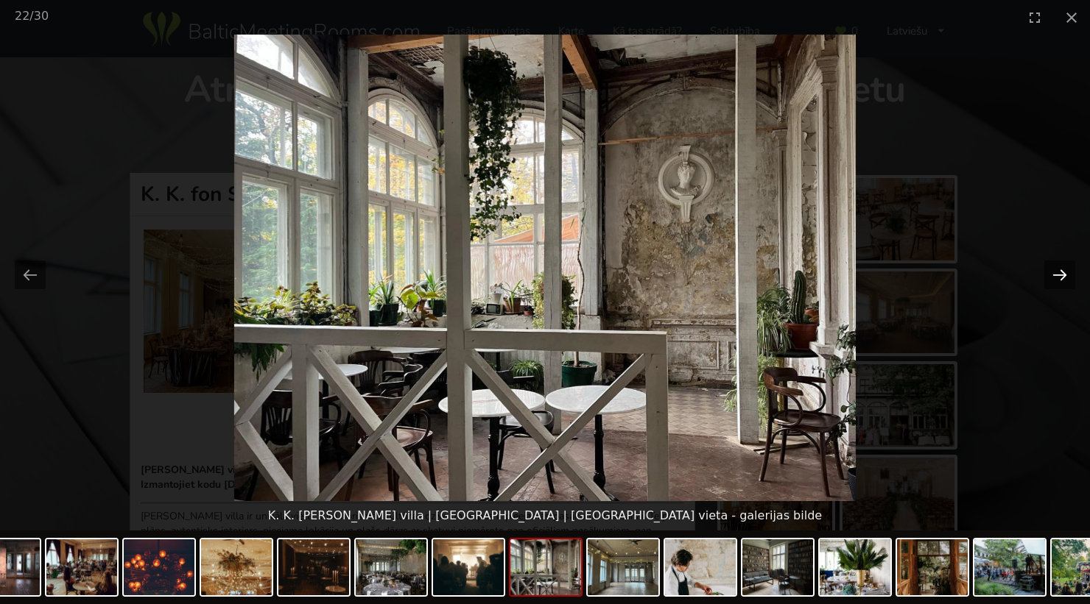
click at [1063, 278] on button "Next slide" at bounding box center [1059, 275] width 31 height 29
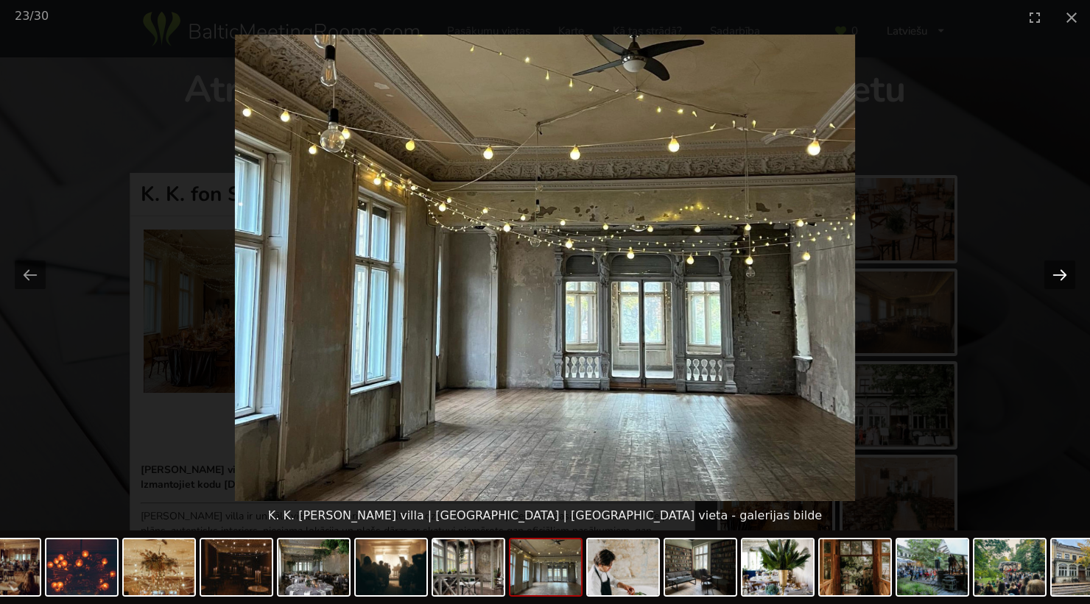
click at [1063, 278] on button "Next slide" at bounding box center [1059, 275] width 31 height 29
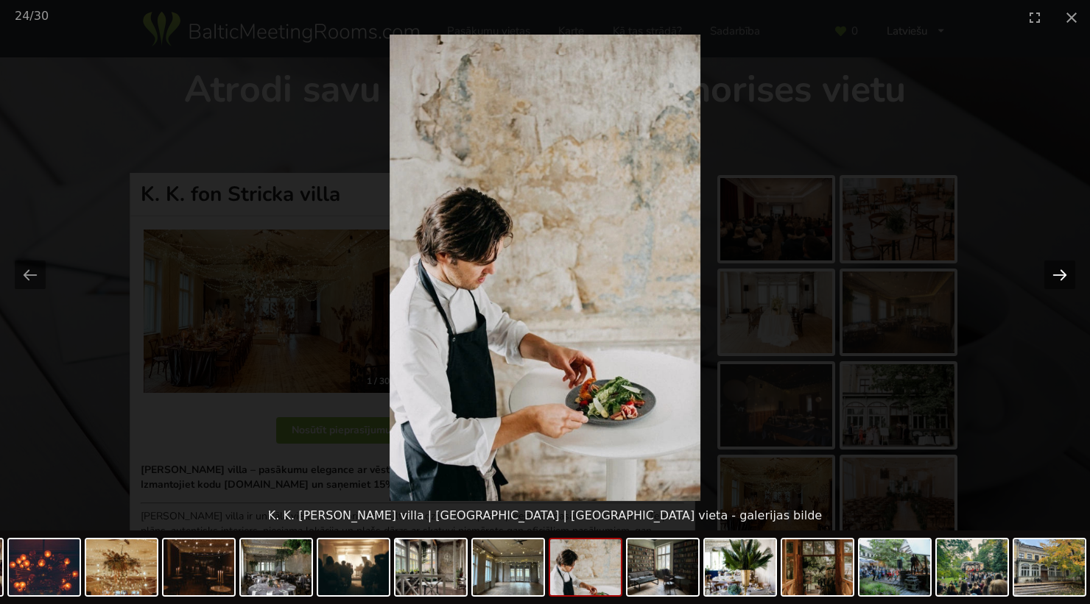
click at [1063, 278] on button "Next slide" at bounding box center [1059, 275] width 31 height 29
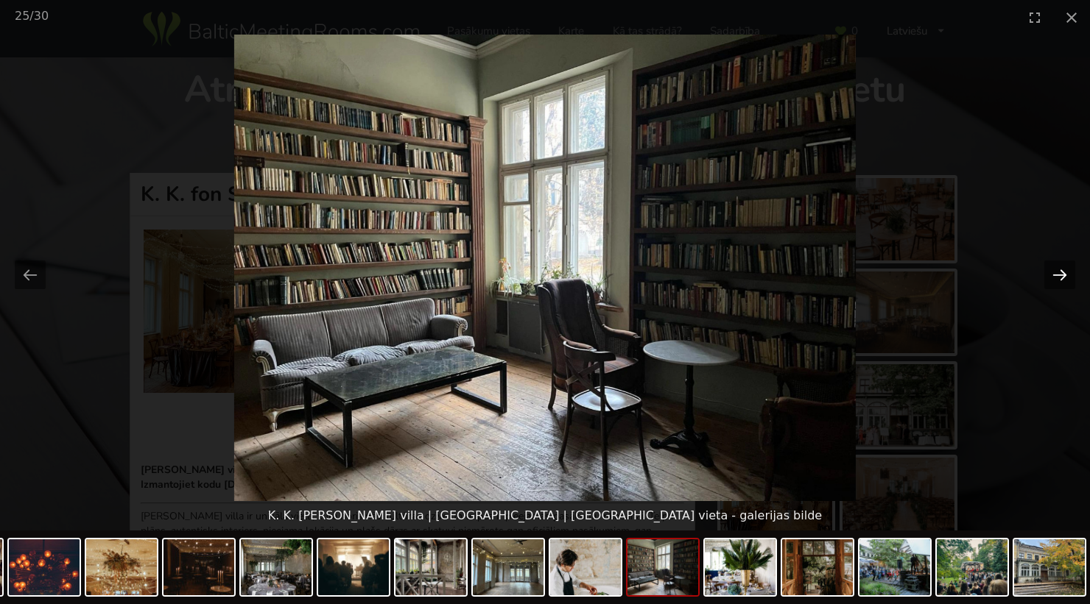
click at [1063, 278] on button "Next slide" at bounding box center [1059, 275] width 31 height 29
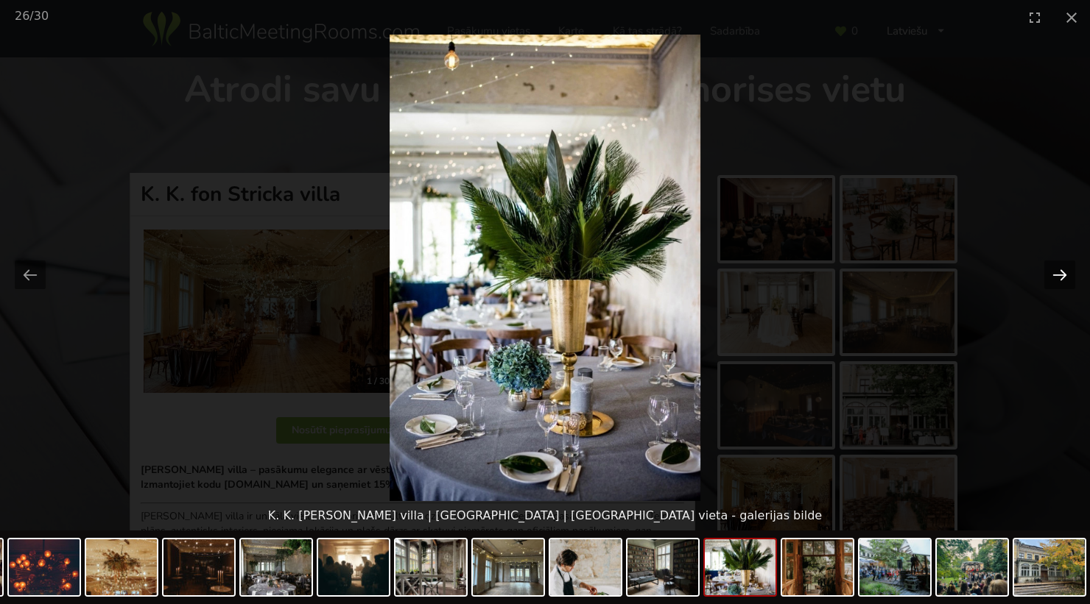
click at [1063, 278] on button "Next slide" at bounding box center [1059, 275] width 31 height 29
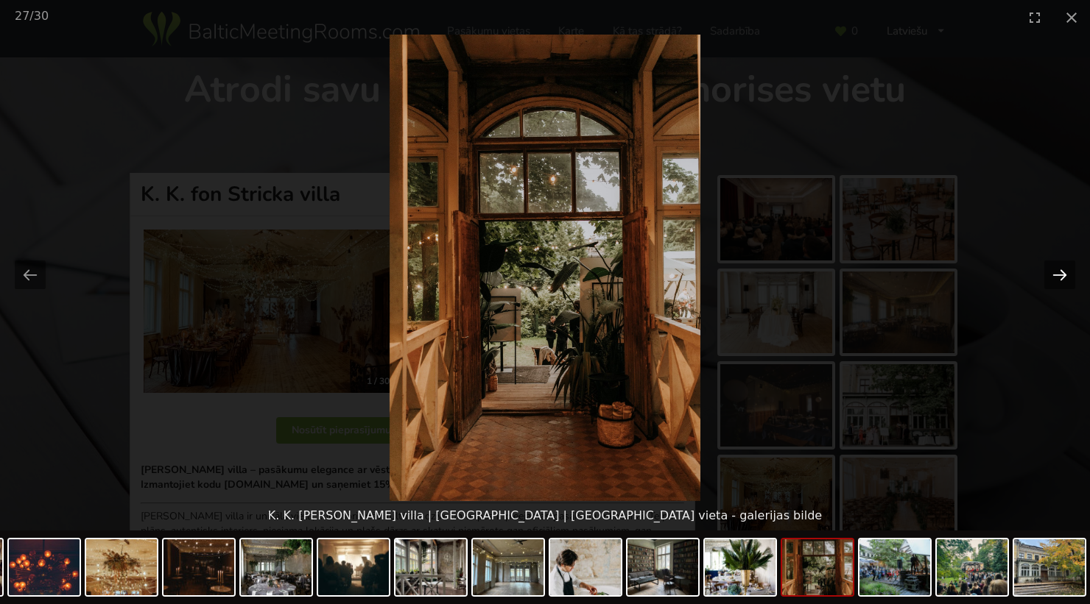
click at [1063, 278] on button "Next slide" at bounding box center [1059, 275] width 31 height 29
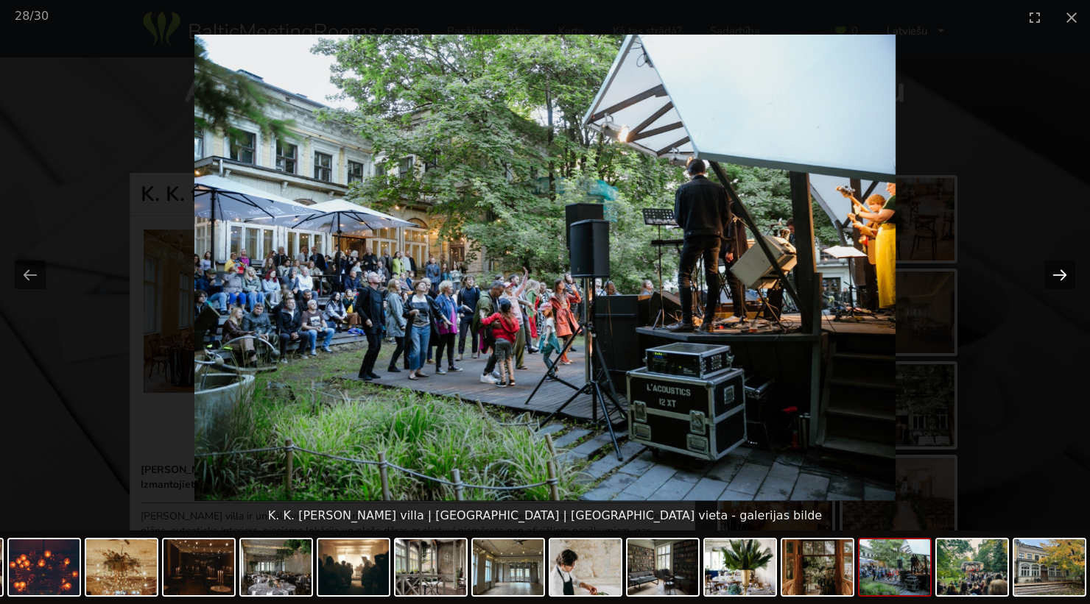
click at [1063, 278] on button "Next slide" at bounding box center [1059, 275] width 31 height 29
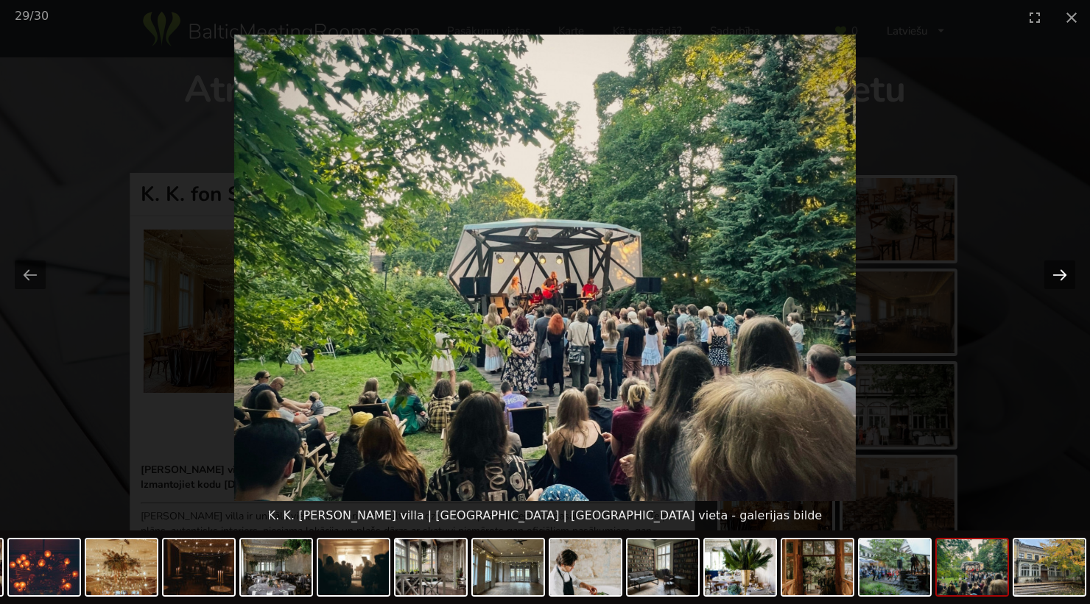
click at [1063, 278] on button "Next slide" at bounding box center [1059, 275] width 31 height 29
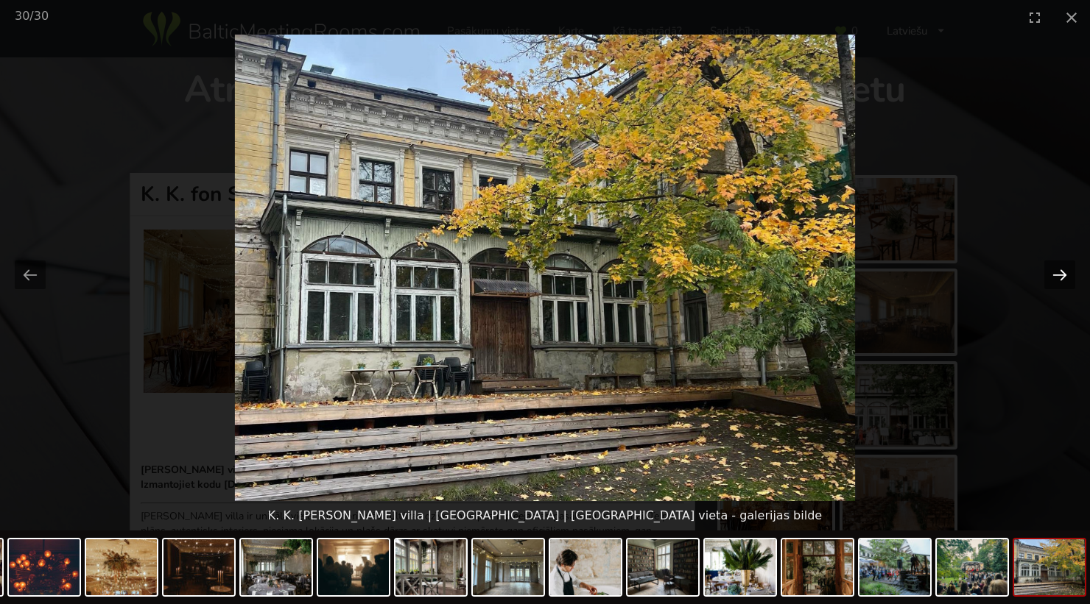
click at [1064, 278] on button "Next slide" at bounding box center [1059, 275] width 31 height 29
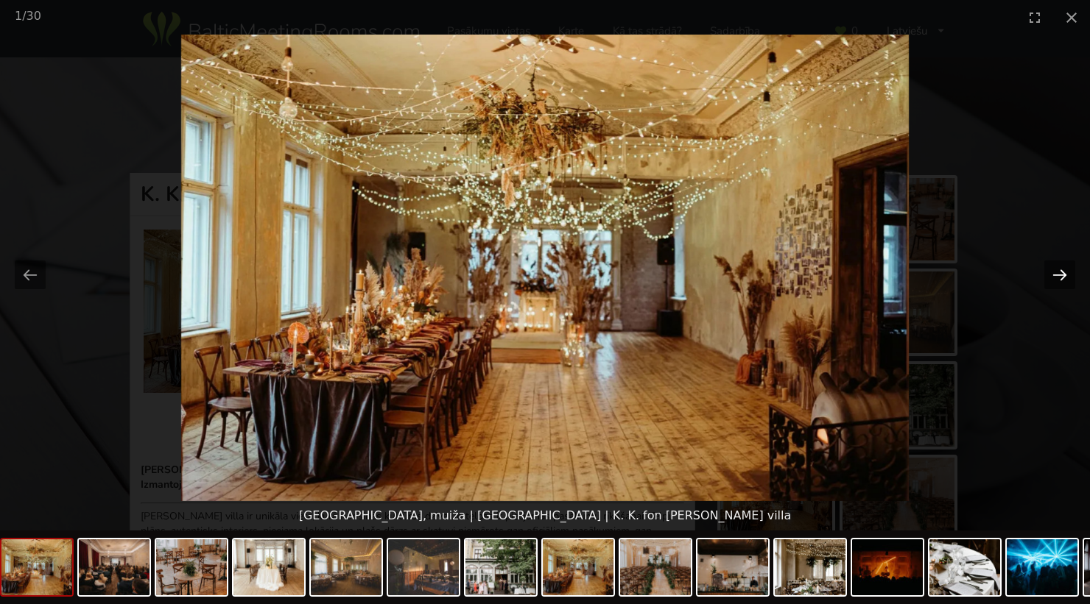
click at [1064, 278] on button "Next slide" at bounding box center [1059, 275] width 31 height 29
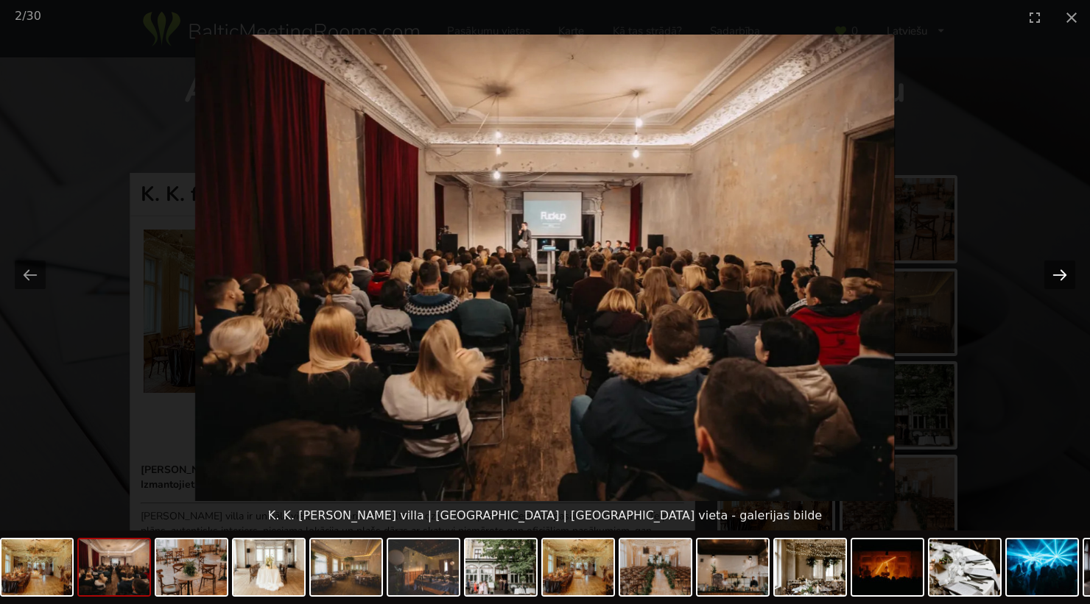
click at [1064, 278] on button "Next slide" at bounding box center [1059, 275] width 31 height 29
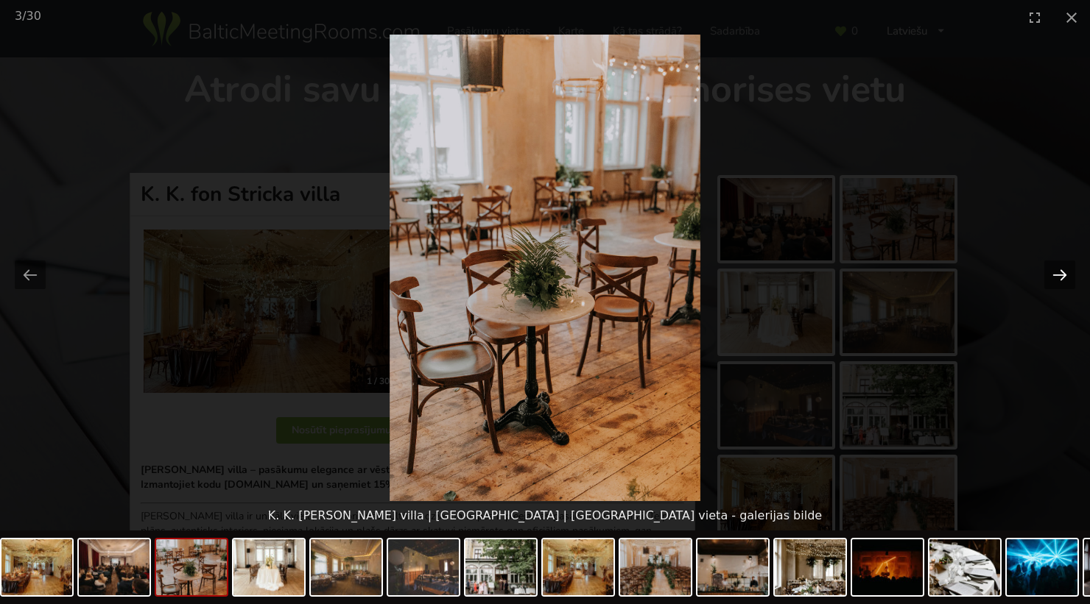
click at [1064, 278] on button "Next slide" at bounding box center [1059, 275] width 31 height 29
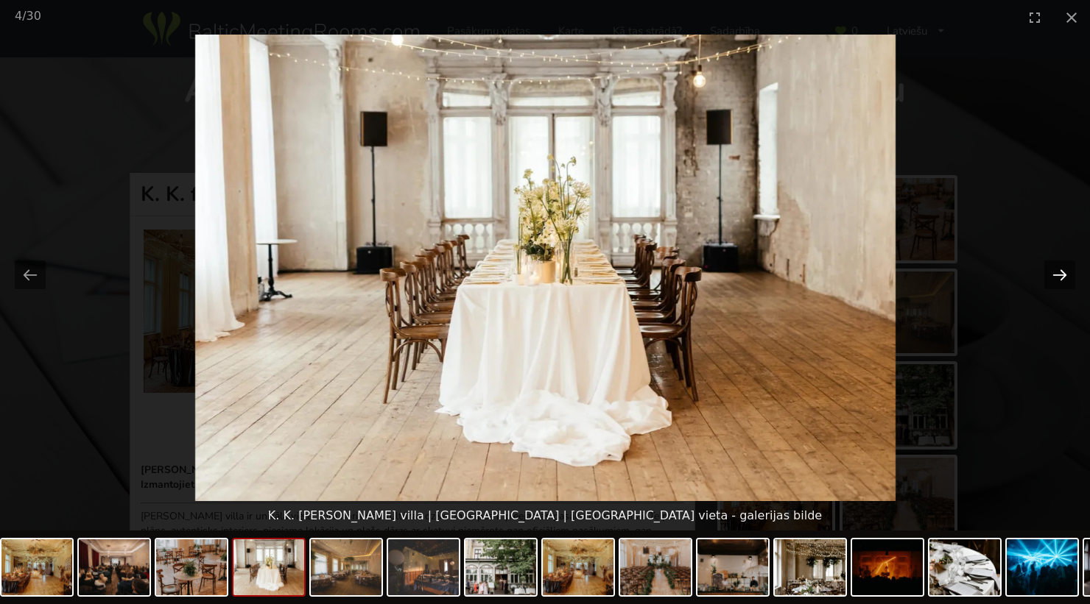
click at [1064, 278] on button "Next slide" at bounding box center [1059, 275] width 31 height 29
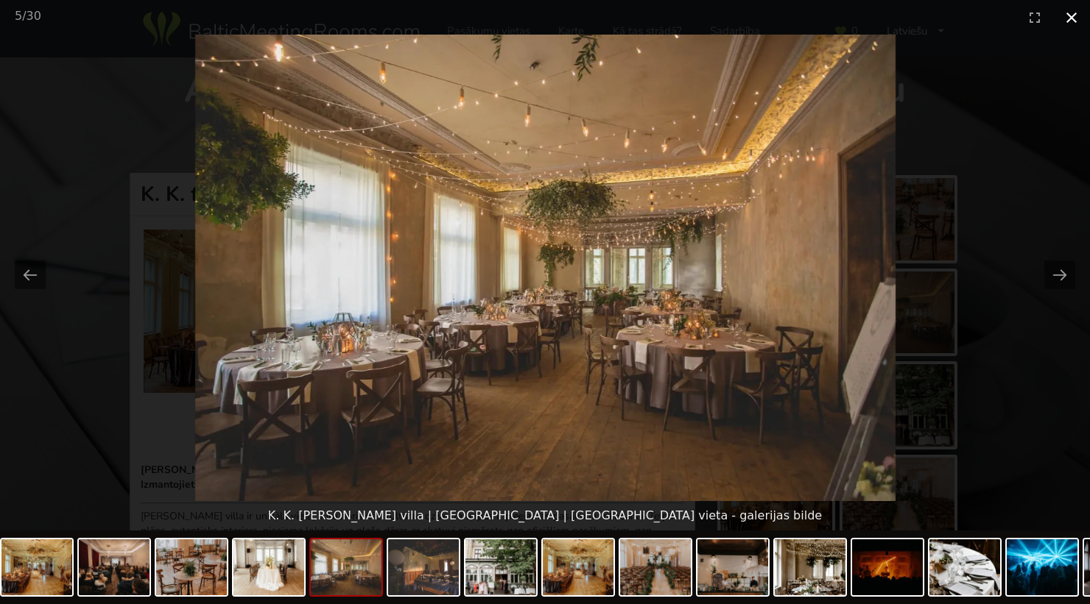
click at [1069, 19] on button "Close gallery" at bounding box center [1071, 17] width 37 height 35
